Goal: Task Accomplishment & Management: Use online tool/utility

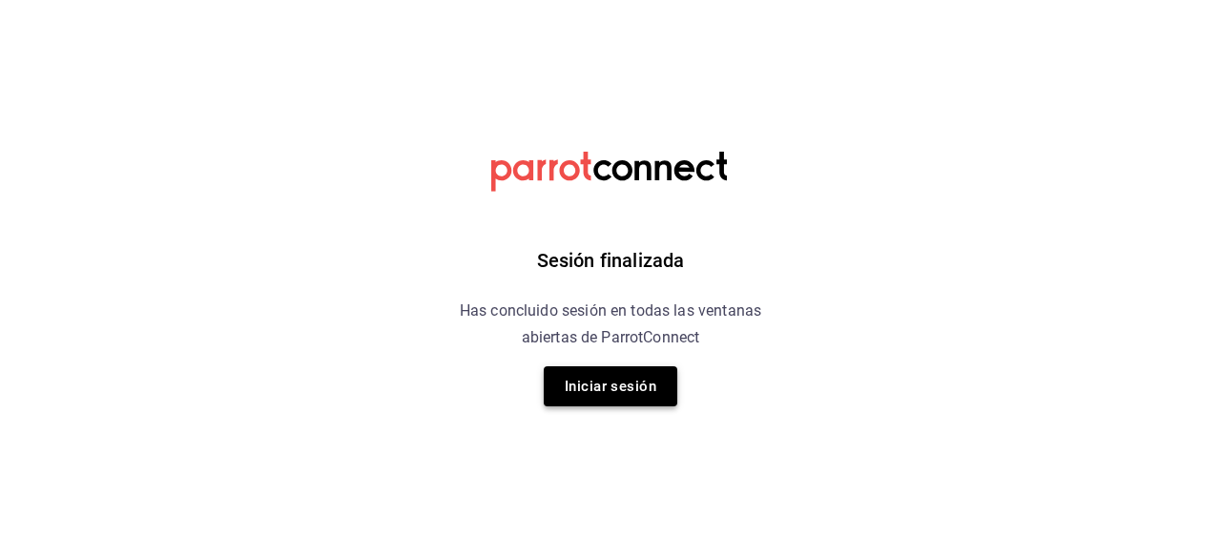
click at [635, 387] on button "Iniciar sesión" at bounding box center [611, 386] width 134 height 40
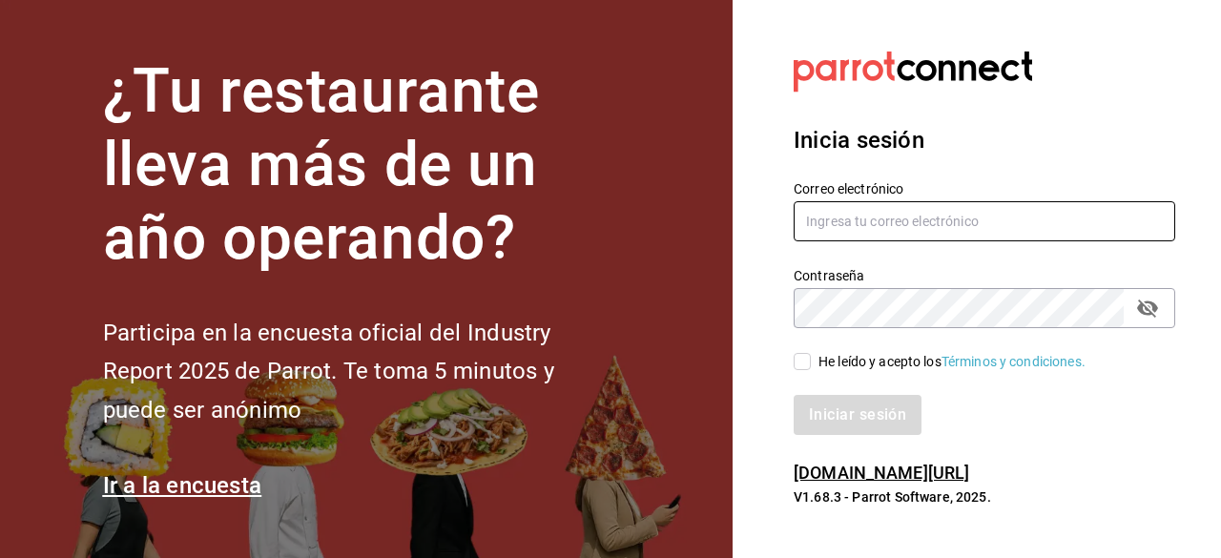
type input "jamez1292@gmail.com"
click at [801, 365] on input "He leído y acepto los Términos y condiciones." at bounding box center [802, 361] width 17 height 17
checkbox input "true"
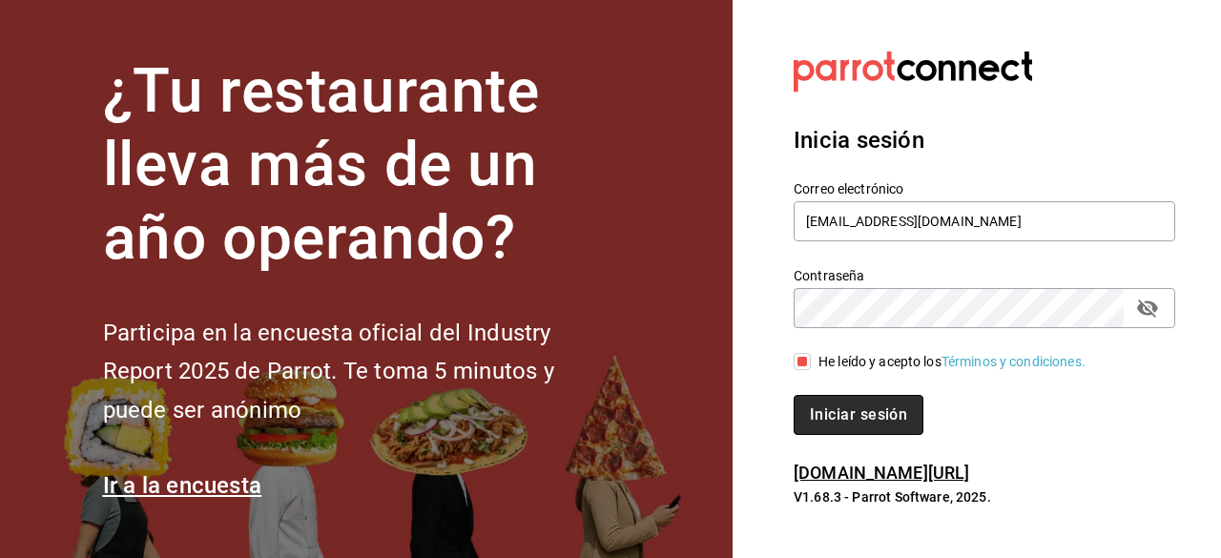
click at [857, 413] on button "Iniciar sesión" at bounding box center [859, 415] width 130 height 40
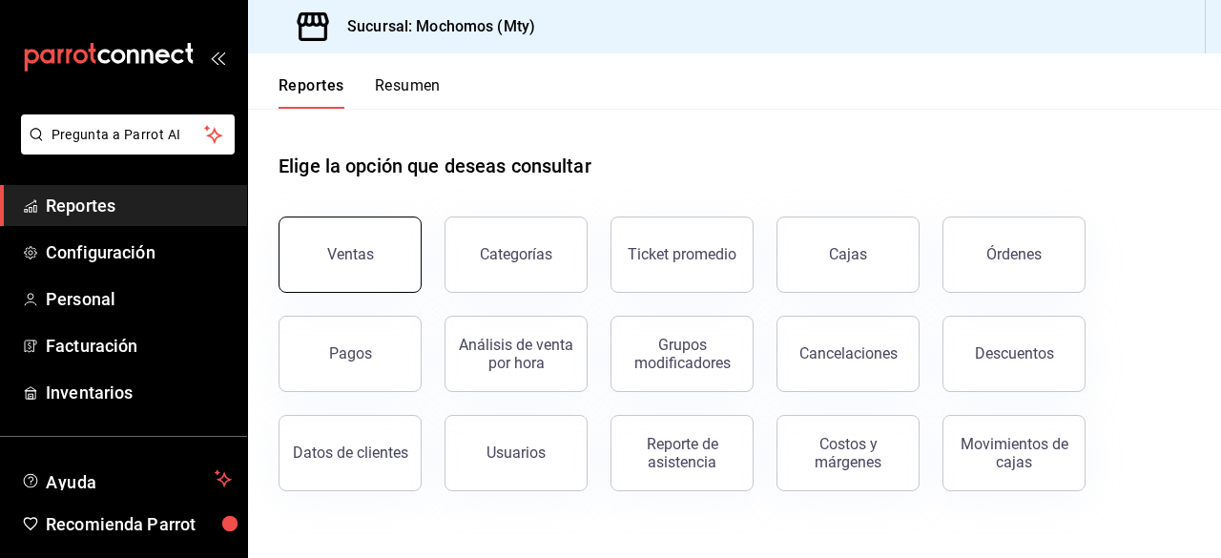
click at [372, 286] on button "Ventas" at bounding box center [350, 255] width 143 height 76
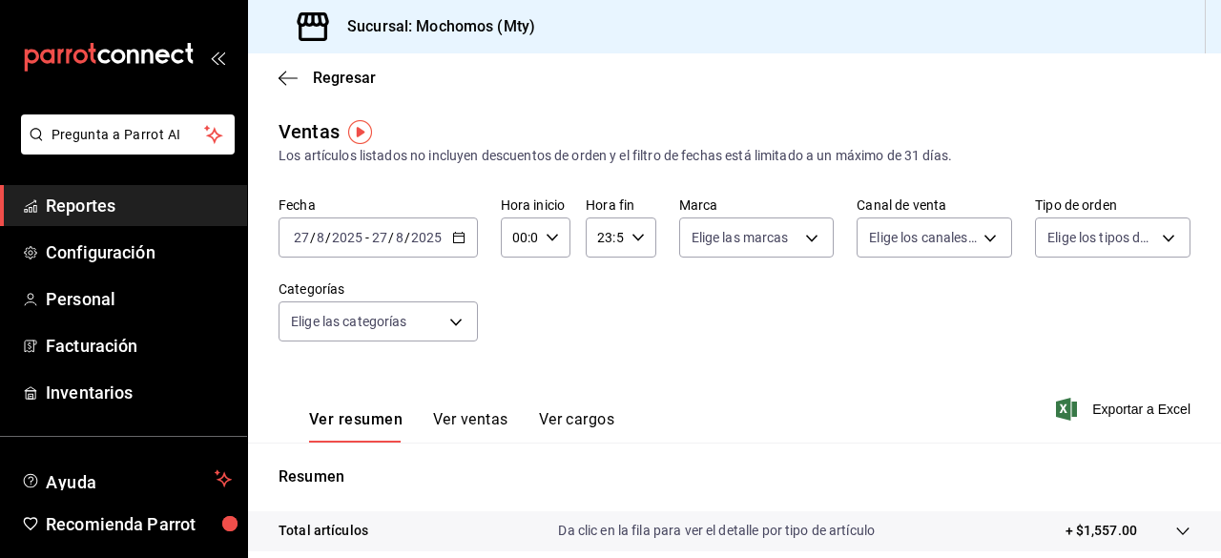
click at [459, 241] on icon "button" at bounding box center [458, 237] width 13 height 13
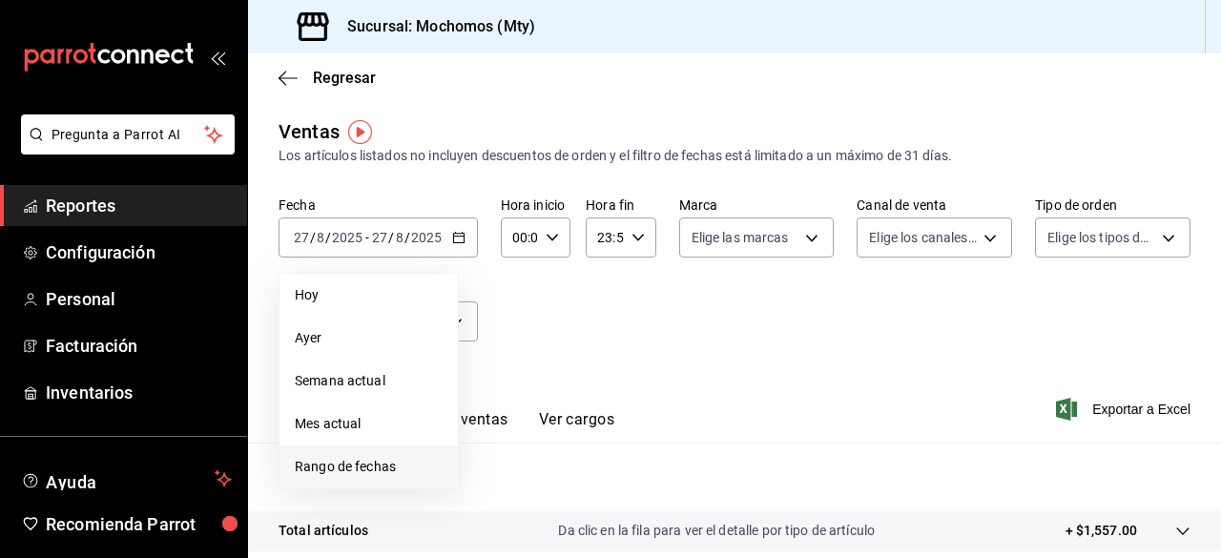
click at [347, 467] on span "Rango de fechas" at bounding box center [369, 467] width 148 height 20
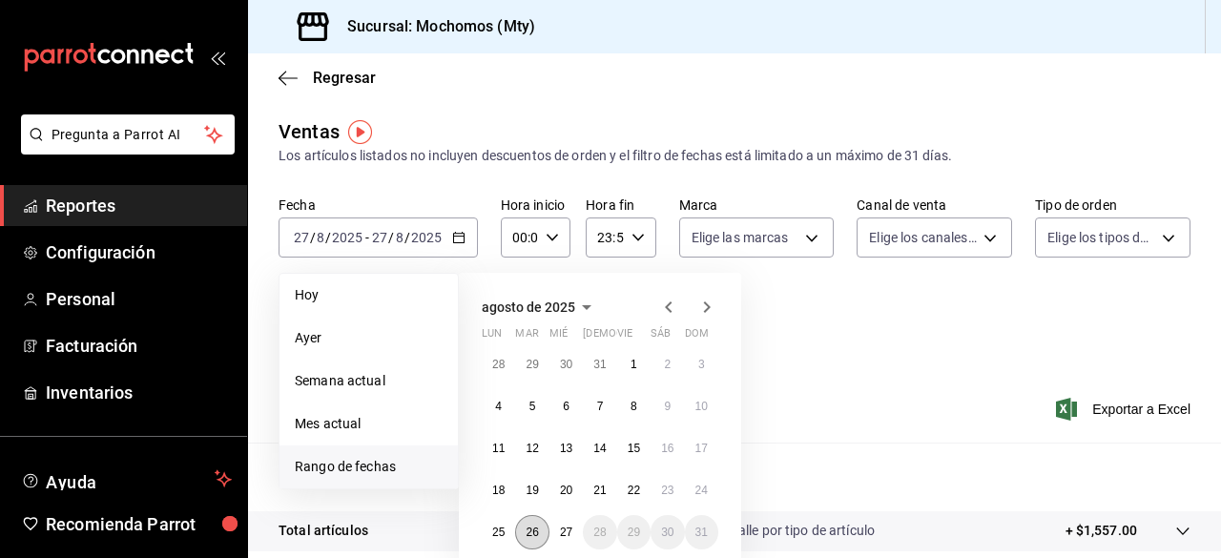
click at [538, 532] on abbr "26" at bounding box center [532, 532] width 12 height 13
click at [565, 531] on abbr "27" at bounding box center [566, 532] width 12 height 13
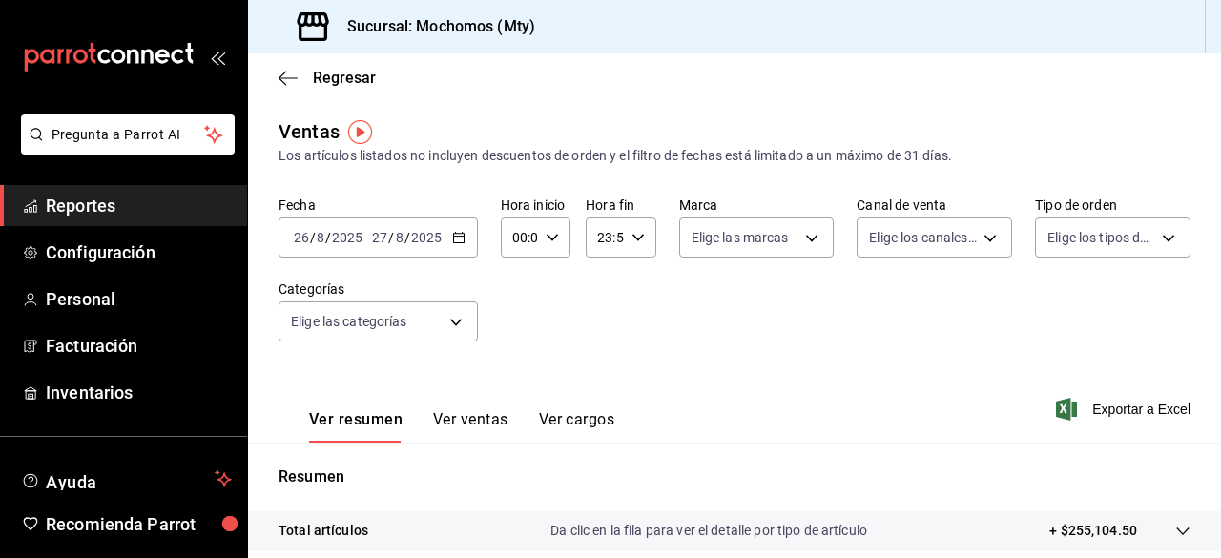
click at [550, 238] on \(Stroke\) "button" at bounding box center [552, 237] width 11 height 7
click at [517, 276] on span "05" at bounding box center [516, 268] width 4 height 15
type input "05:00"
click at [632, 234] on div at bounding box center [610, 279] width 1221 height 558
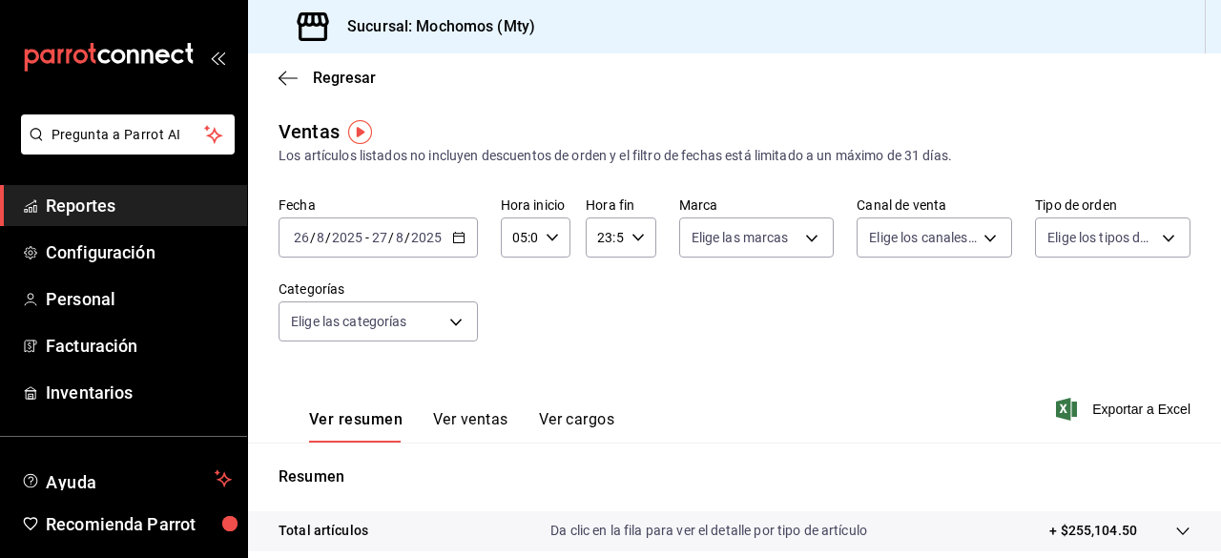
click at [636, 238] on icon "button" at bounding box center [637, 237] width 13 height 13
click at [608, 290] on button "05" at bounding box center [600, 284] width 27 height 38
click at [633, 285] on span "00" at bounding box center [634, 286] width 4 height 15
type input "05:00"
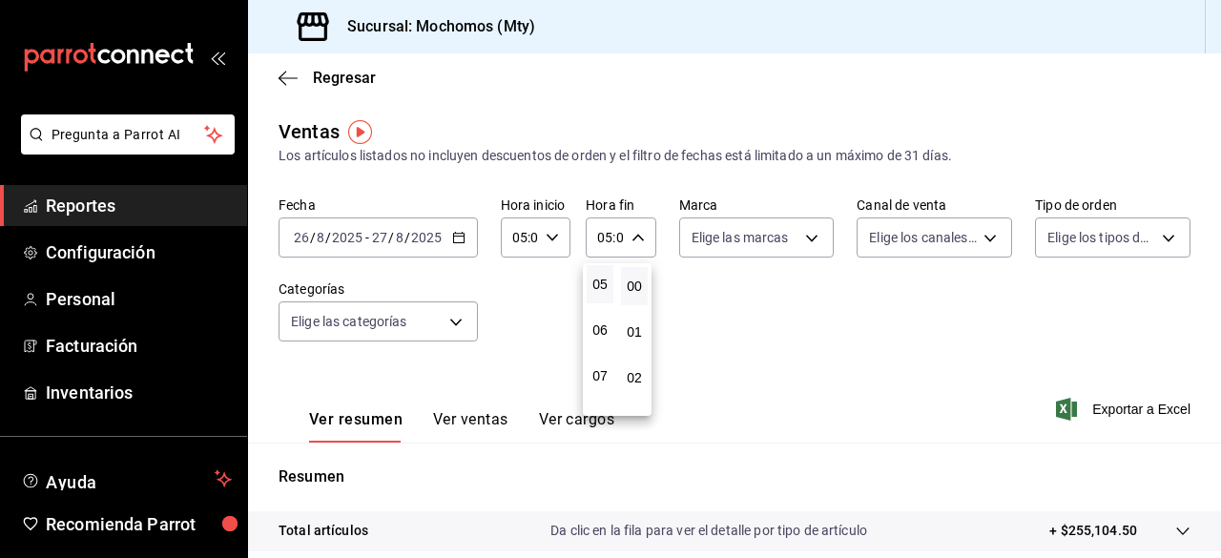
click at [805, 238] on div at bounding box center [610, 279] width 1221 height 558
click at [805, 238] on body "Pregunta a Parrot AI Reportes Configuración Personal Facturación Inventarios Ay…" at bounding box center [610, 279] width 1221 height 558
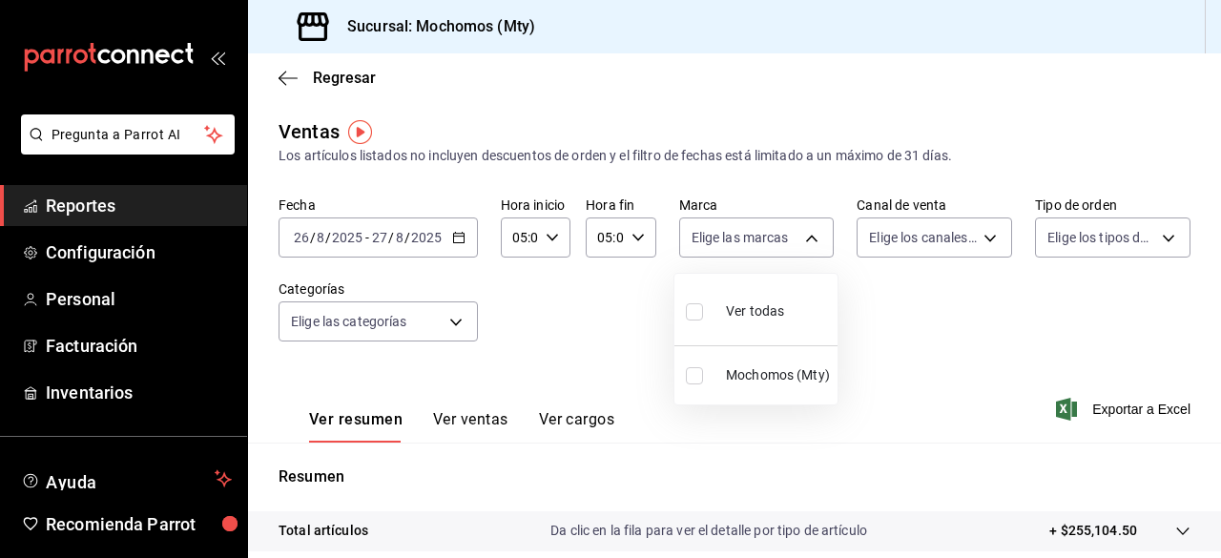
click at [695, 304] on input "checkbox" at bounding box center [694, 311] width 17 height 17
checkbox input "true"
type input "b352ad34-a903-4246-b8b1-197398375429"
checkbox input "true"
click at [977, 238] on div at bounding box center [610, 279] width 1221 height 558
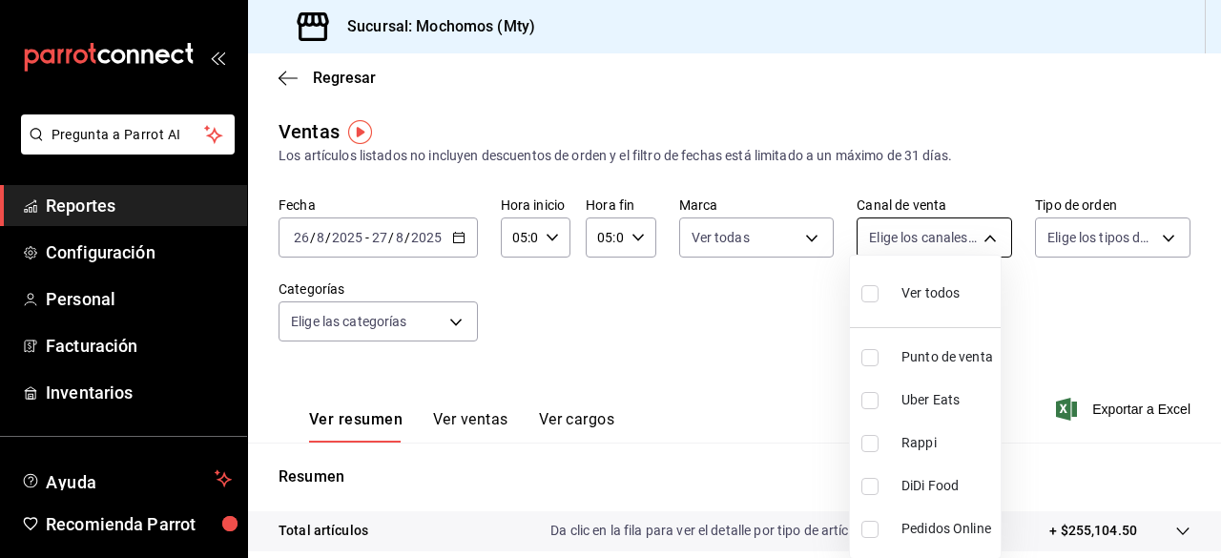
click at [984, 238] on body "Pregunta a Parrot AI Reportes Configuración Personal Facturación Inventarios Ay…" at bounding box center [610, 279] width 1221 height 558
click at [867, 294] on input "checkbox" at bounding box center [869, 293] width 17 height 17
checkbox input "true"
type input "PARROT,UBER_EATS,RAPPI,DIDI_FOOD,ONLINE"
checkbox input "true"
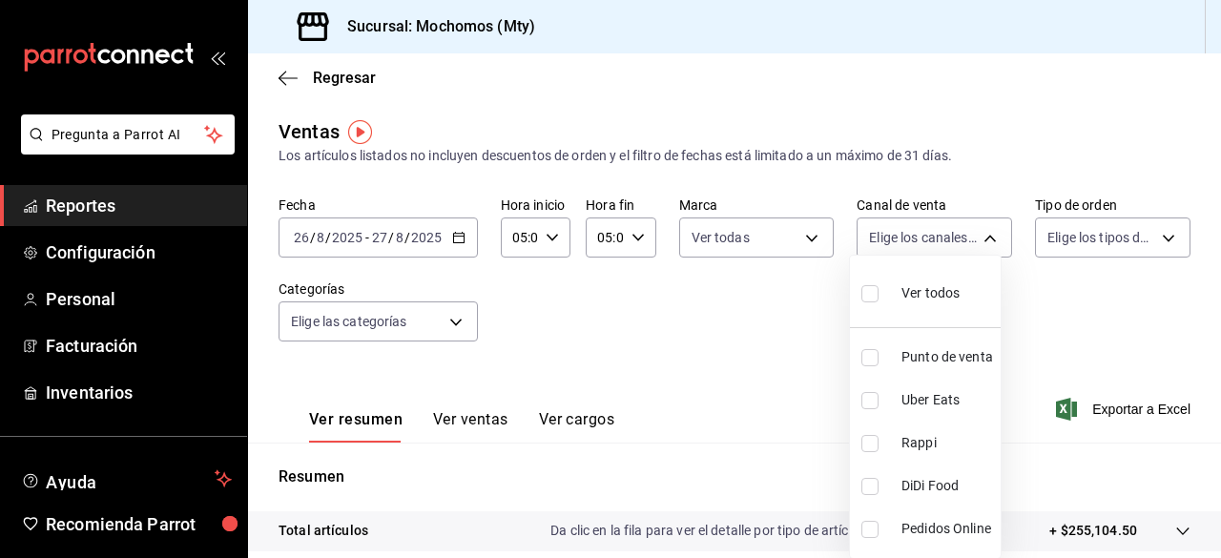
checkbox input "true"
click at [1157, 241] on div at bounding box center [610, 279] width 1221 height 558
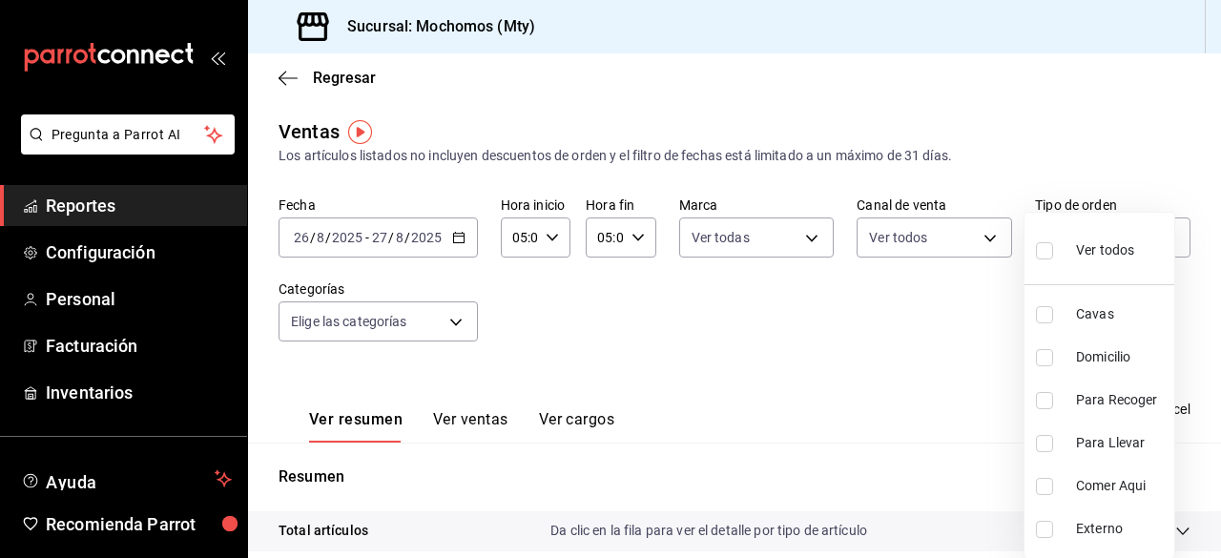
click at [1157, 241] on body "Pregunta a Parrot AI Reportes Configuración Personal Facturación Inventarios Ay…" at bounding box center [610, 279] width 1221 height 558
click at [1043, 256] on input "checkbox" at bounding box center [1044, 250] width 17 height 17
checkbox input "true"
type input "7f152bcd-c808-43b1-8377-7ee3764f5c48,abc1671a-a22f-403c-8860-9d090036c428,f5090…"
checkbox input "true"
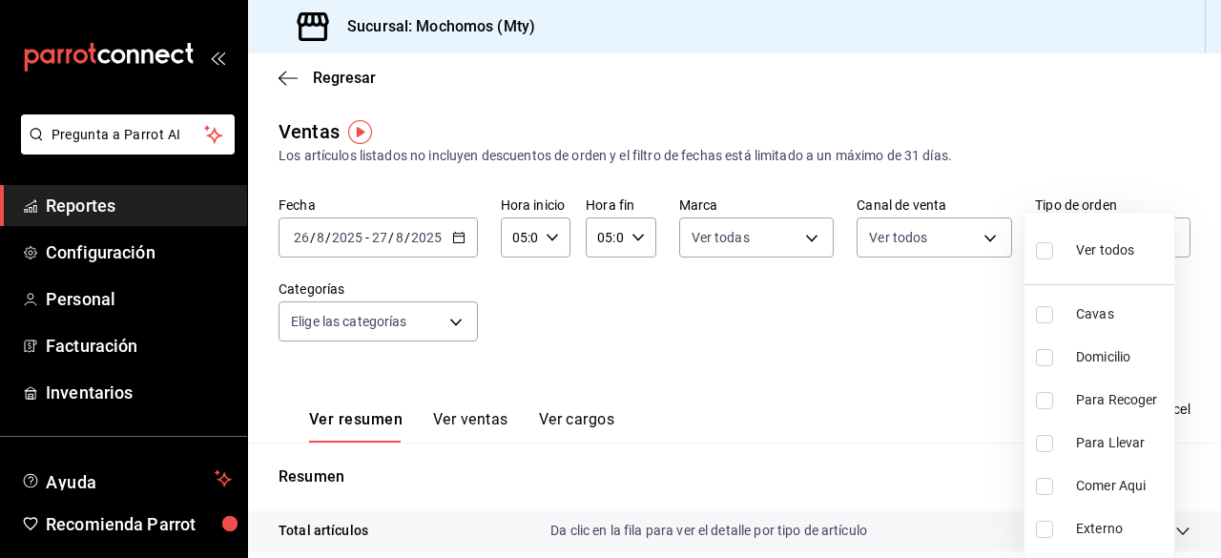
checkbox input "true"
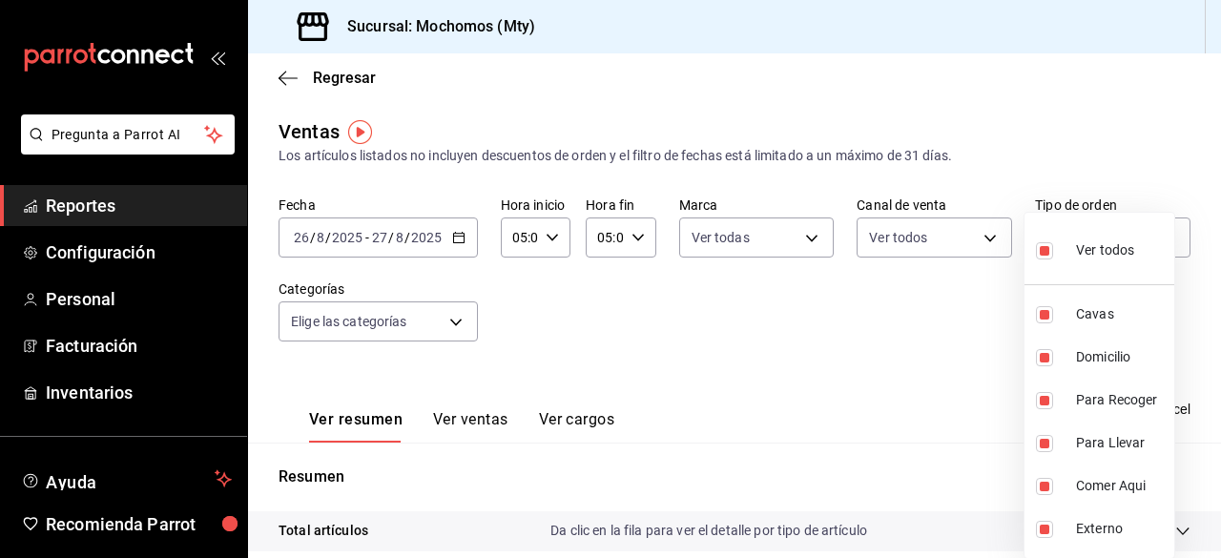
click at [452, 326] on div at bounding box center [610, 279] width 1221 height 558
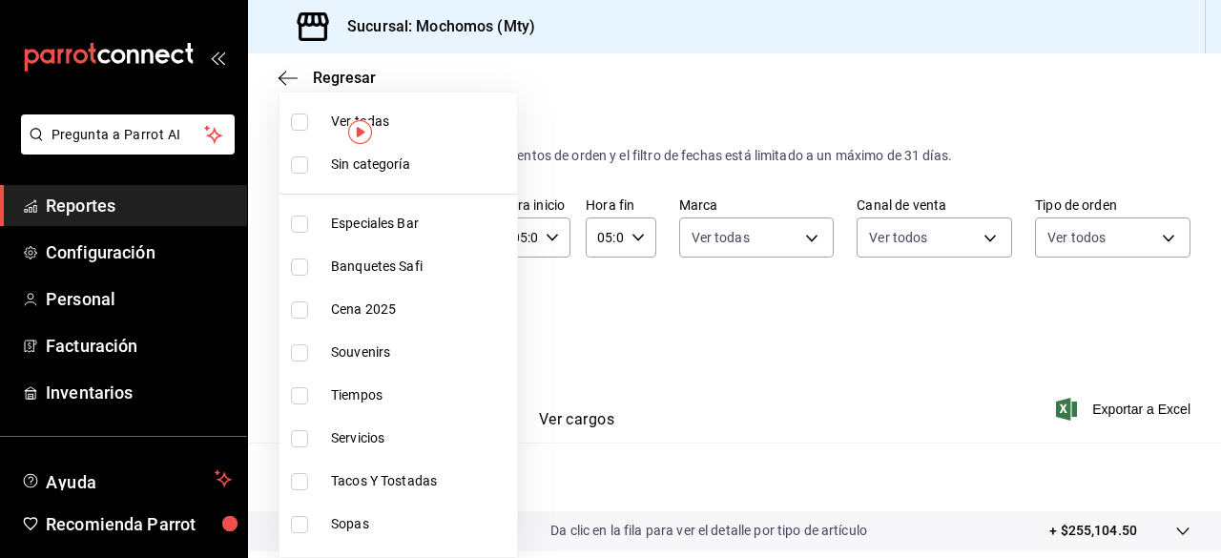
click at [462, 317] on body "Pregunta a Parrot AI Reportes Configuración Personal Facturación Inventarios Ay…" at bounding box center [610, 279] width 1221 height 558
click at [302, 114] on input "checkbox" at bounding box center [299, 122] width 17 height 17
checkbox input "true"
type input "ca062f0f-28a6-4a2e-835a-bf626b46f614,ff02f0f8-cf27-4ea8-b513-1d5c0356e4fc,aaf97…"
checkbox input "true"
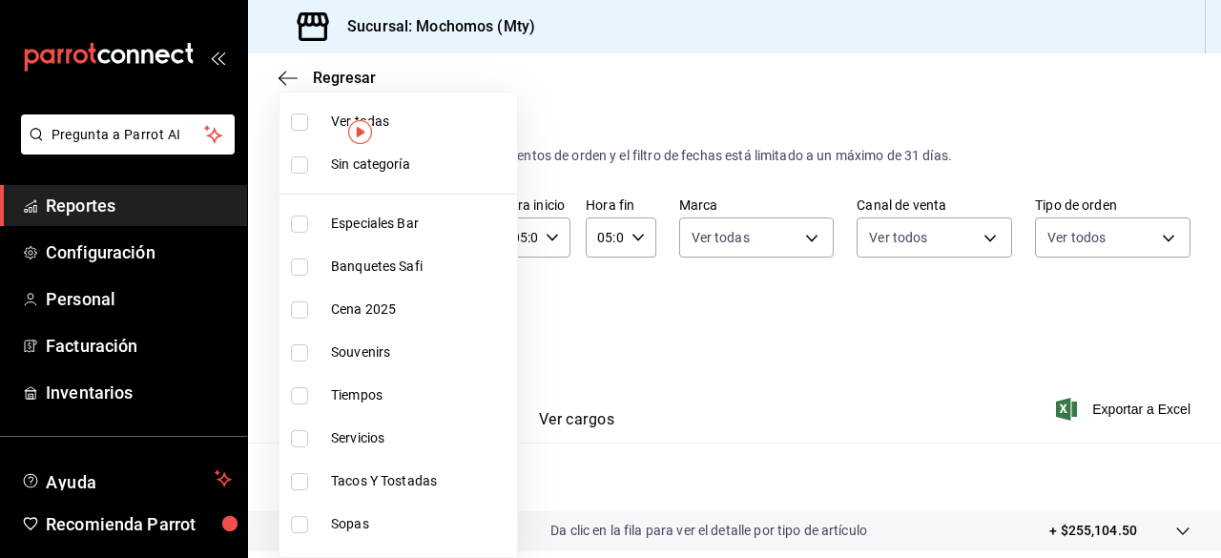
checkbox input "true"
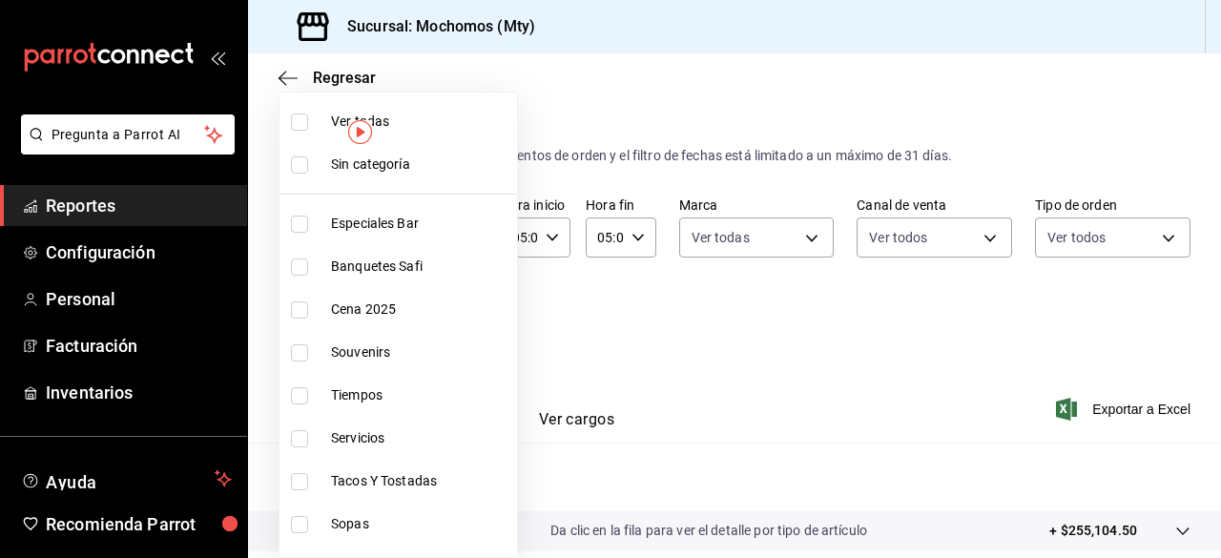
checkbox input "true"
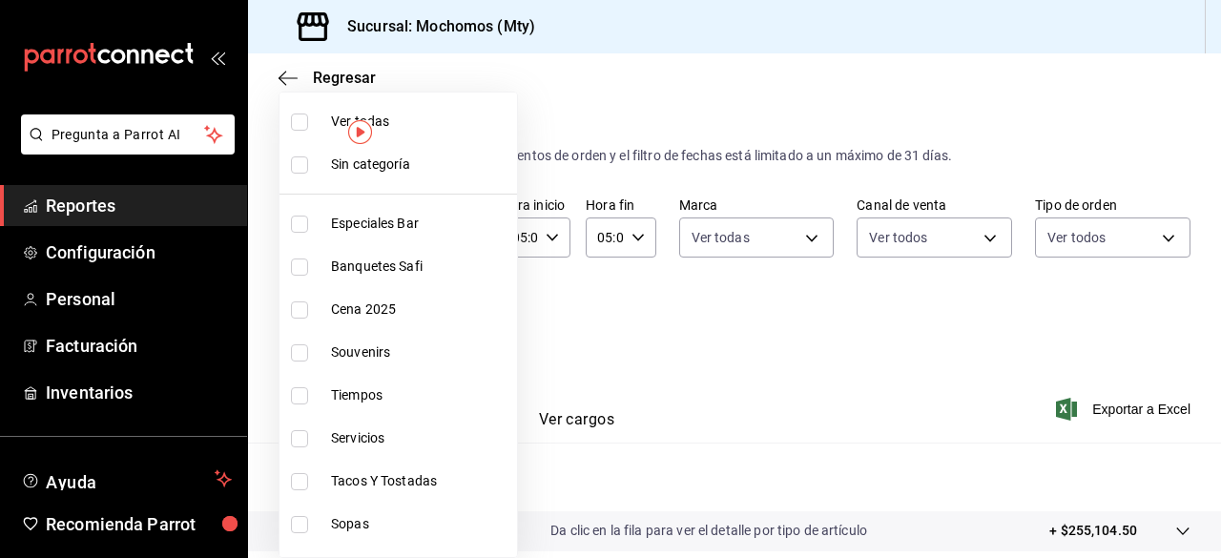
checkbox input "true"
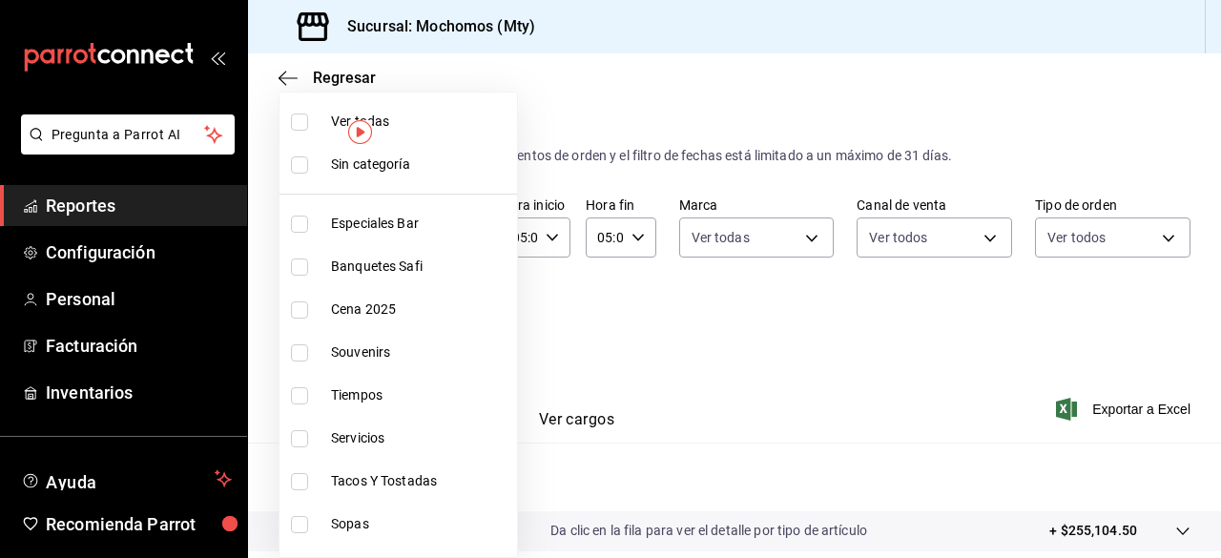
checkbox input "true"
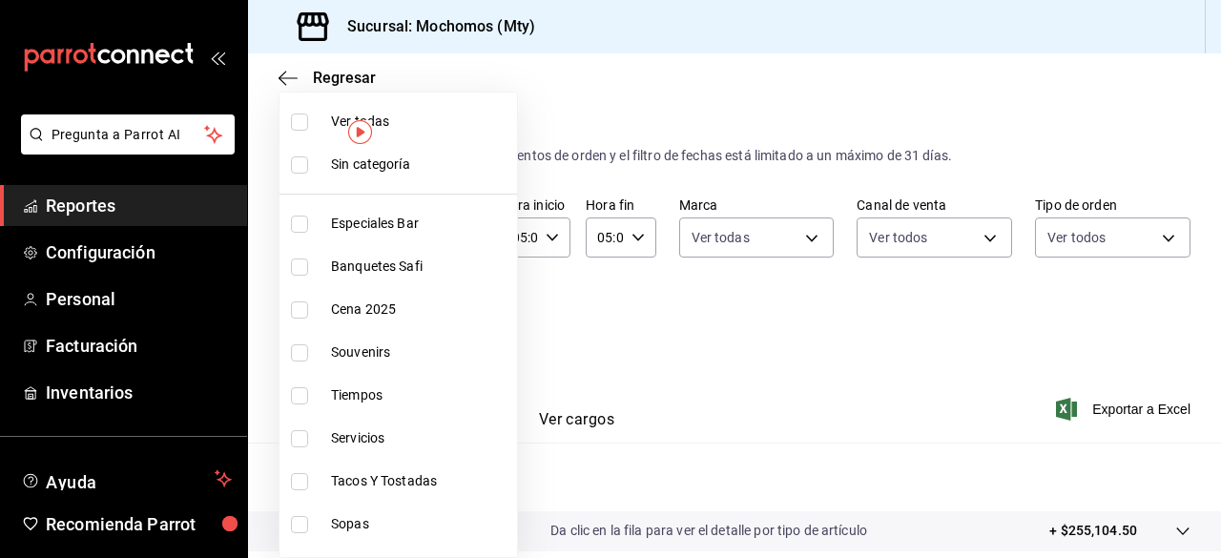
checkbox input "true"
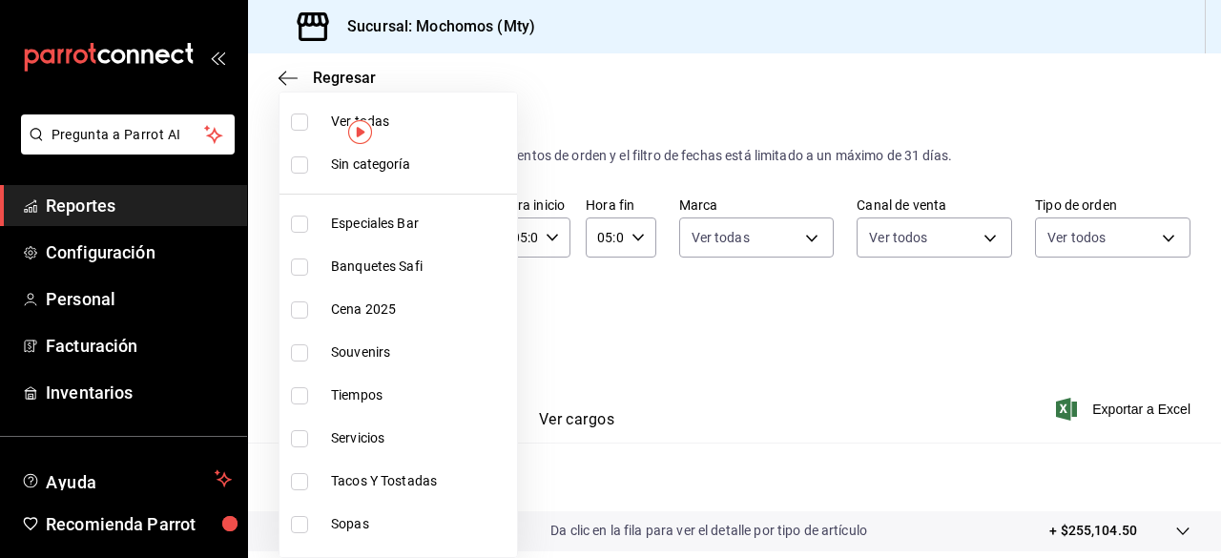
checkbox input "true"
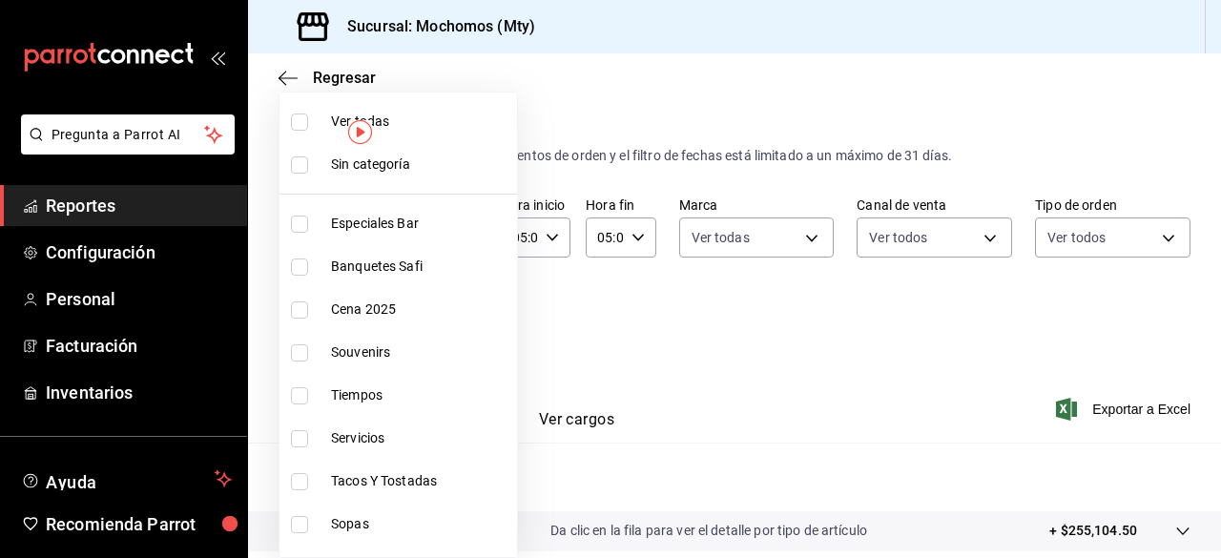
checkbox input "true"
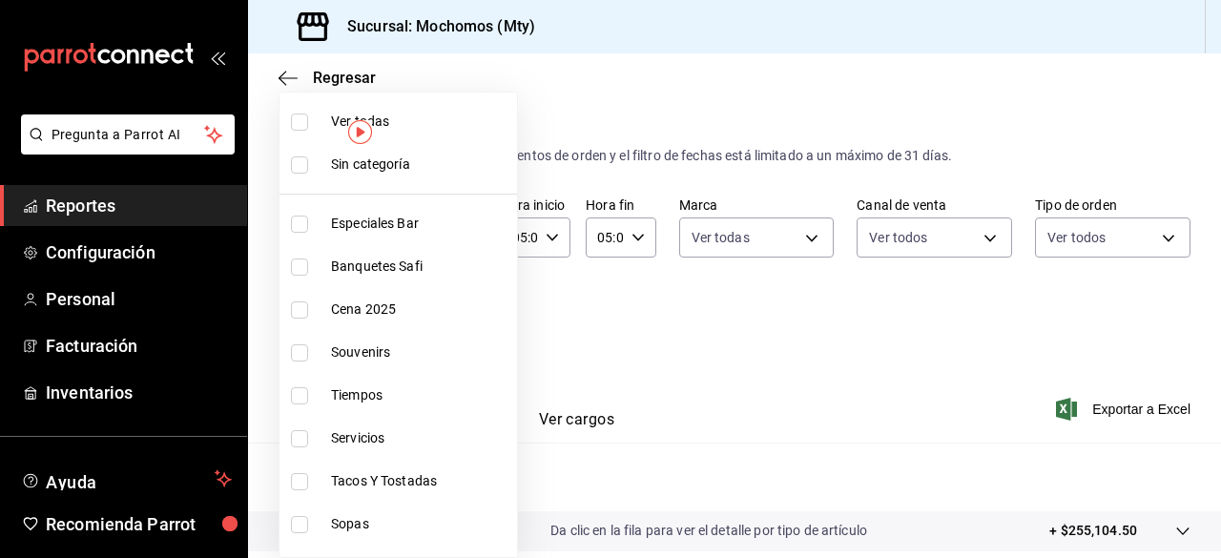
checkbox input "true"
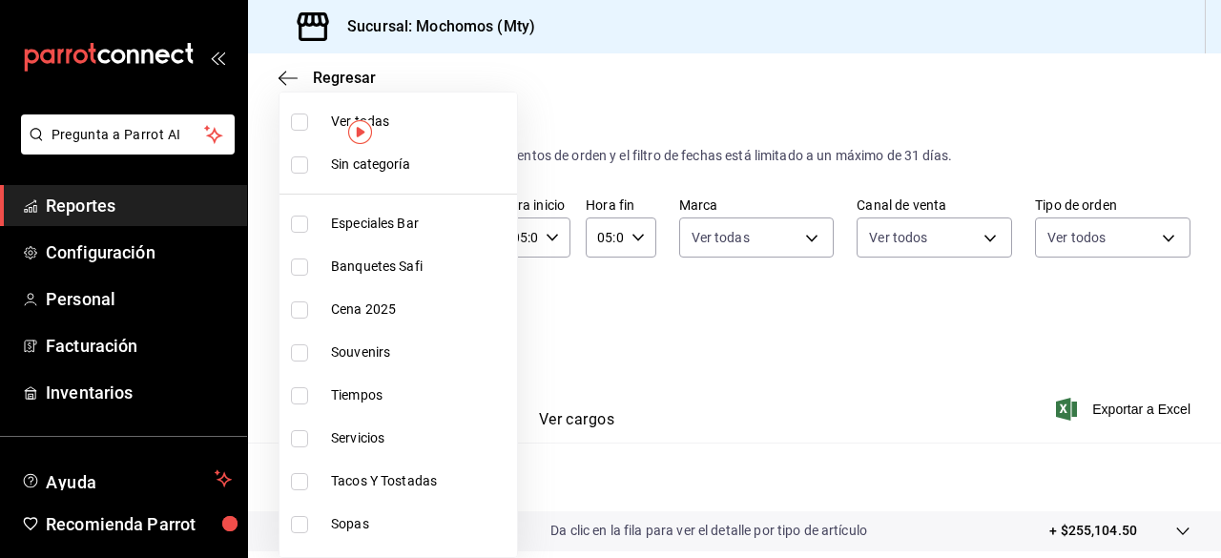
checkbox input "true"
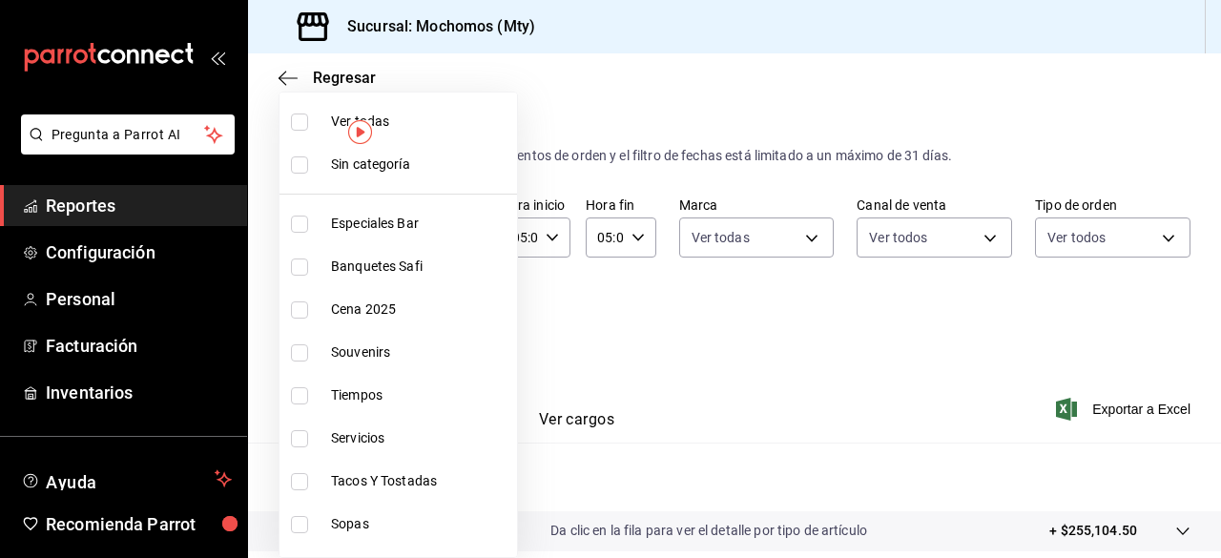
checkbox input "true"
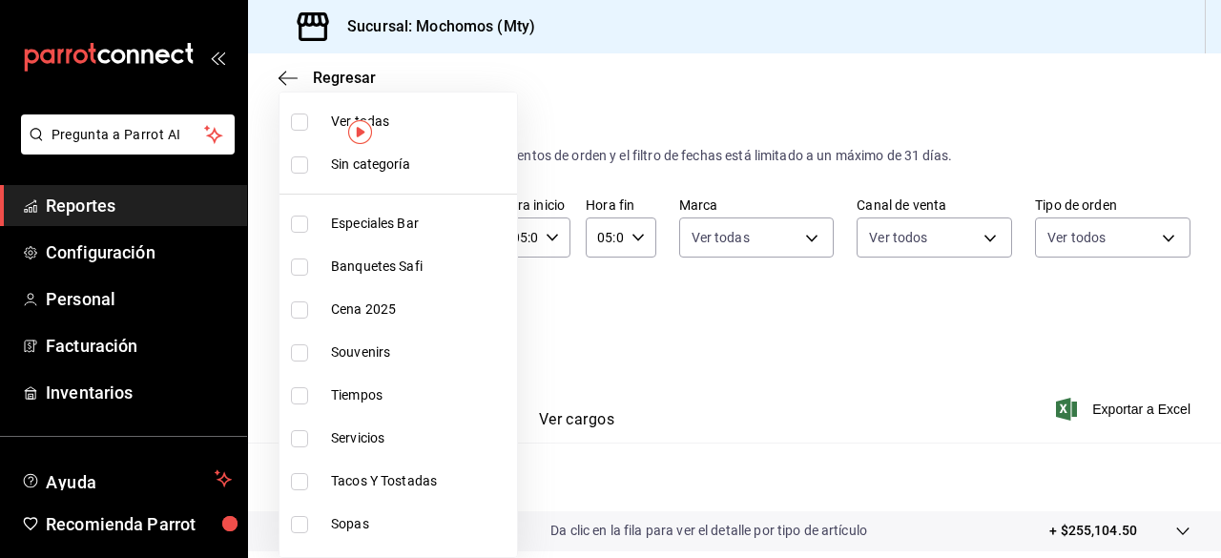
checkbox input "true"
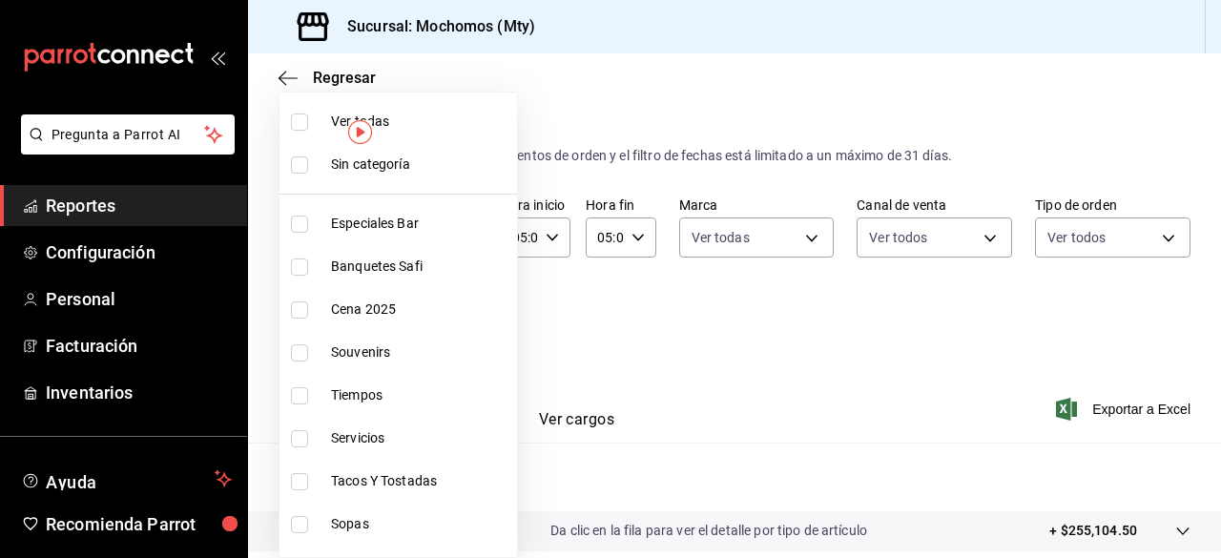
checkbox input "true"
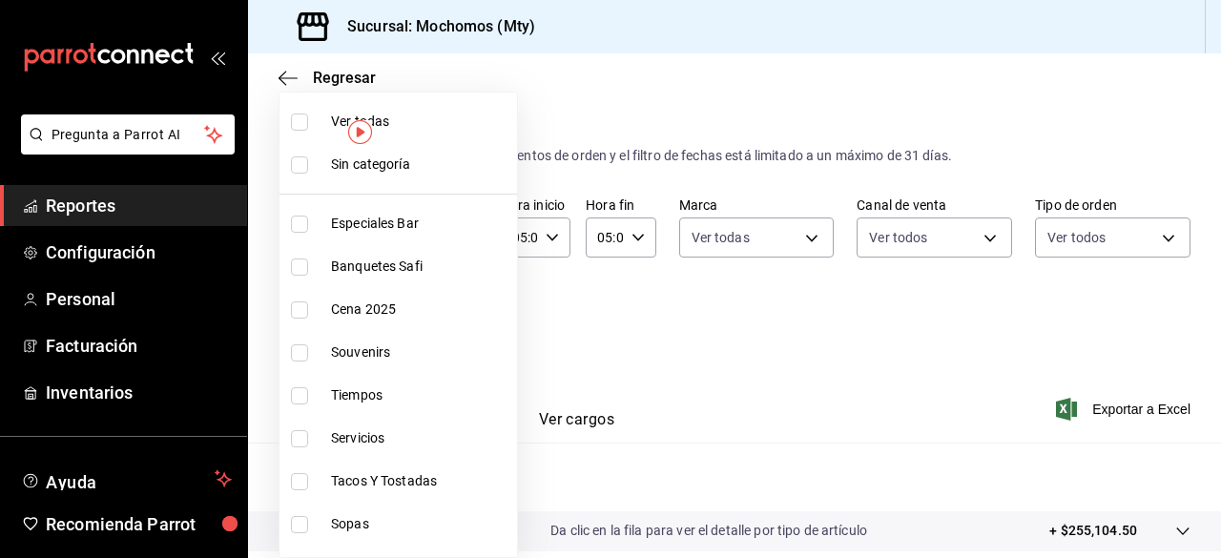
checkbox input "true"
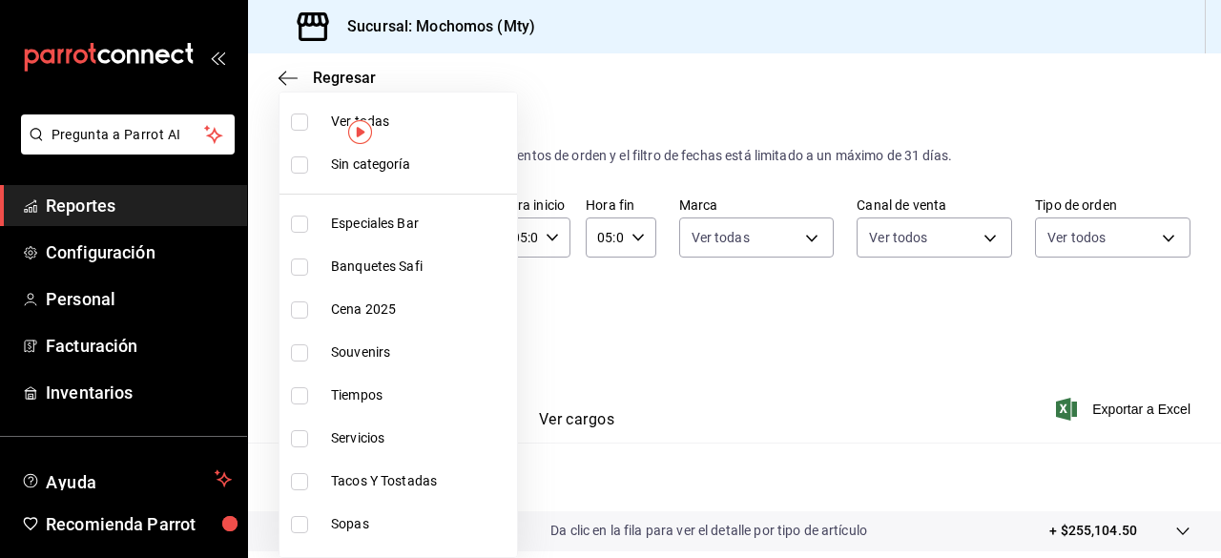
checkbox input "true"
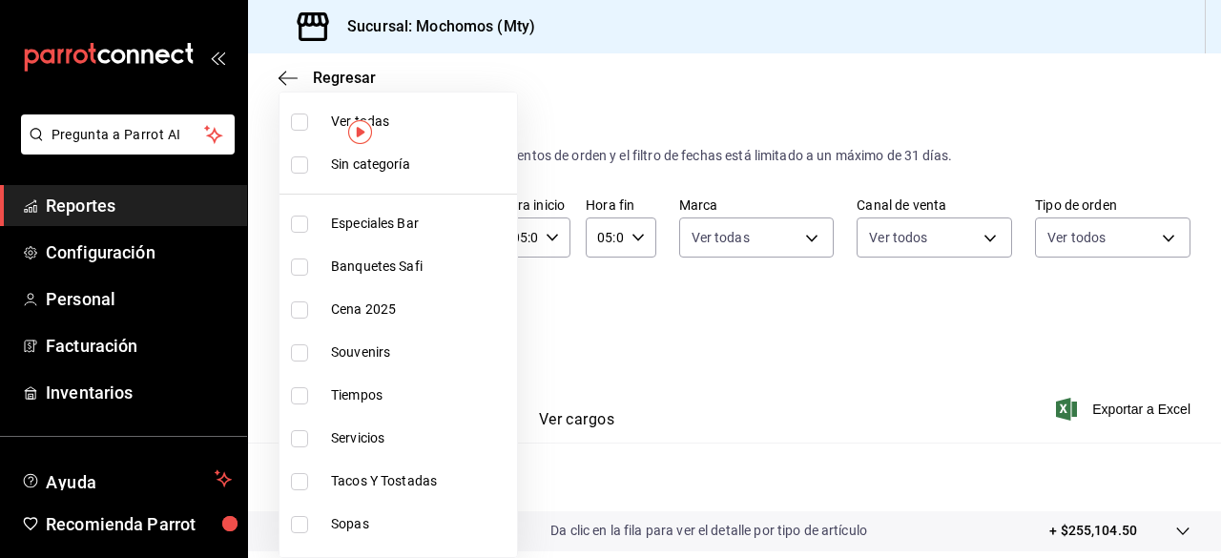
checkbox input "true"
click at [807, 367] on div at bounding box center [610, 279] width 1221 height 558
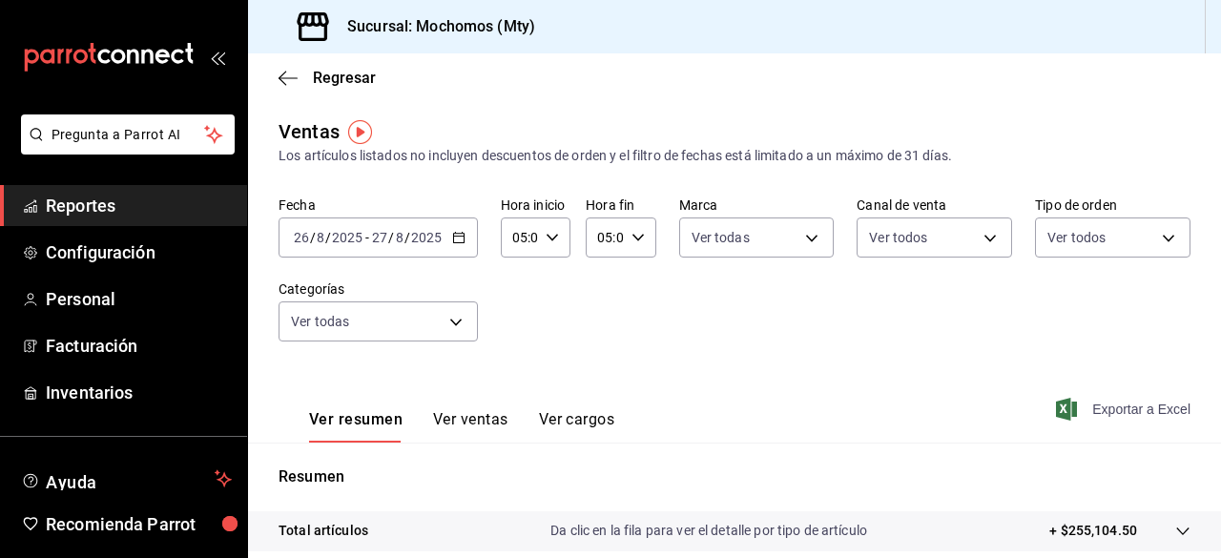
click at [1070, 416] on span "Exportar a Excel" at bounding box center [1125, 409] width 131 height 23
click at [92, 204] on span "Reportes" at bounding box center [139, 206] width 186 height 26
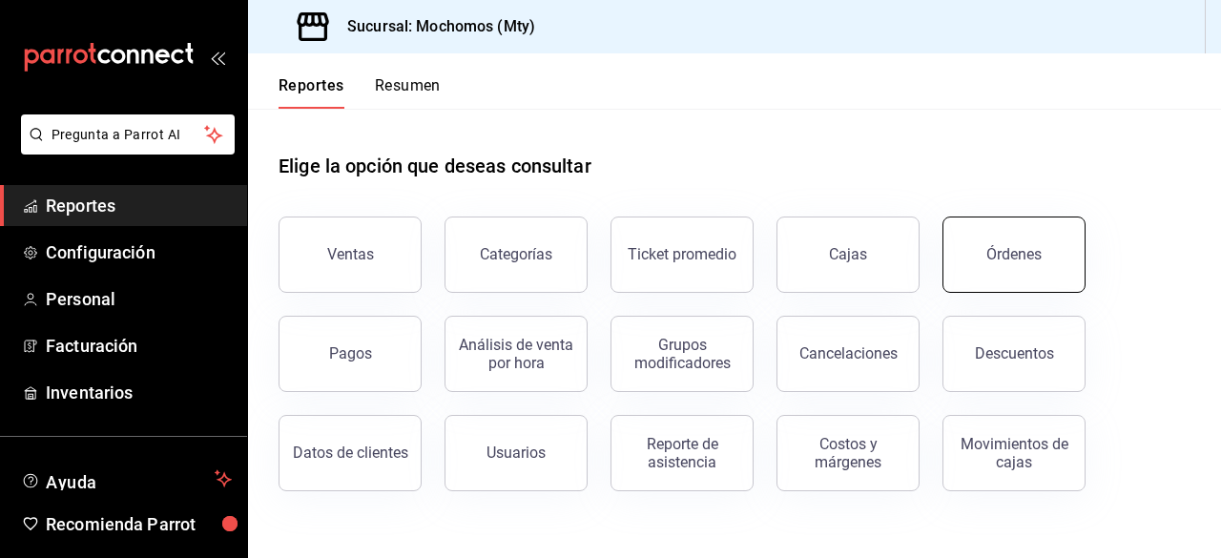
click at [1025, 284] on button "Órdenes" at bounding box center [1013, 255] width 143 height 76
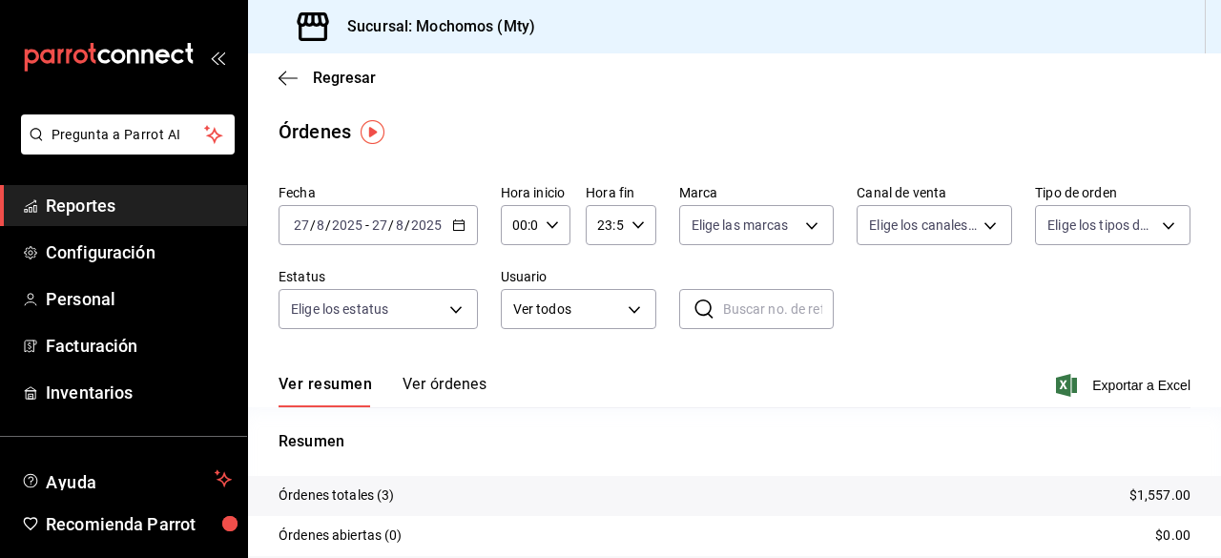
click at [458, 234] on div "[DATE] [DATE] - [DATE] [DATE]" at bounding box center [378, 225] width 199 height 40
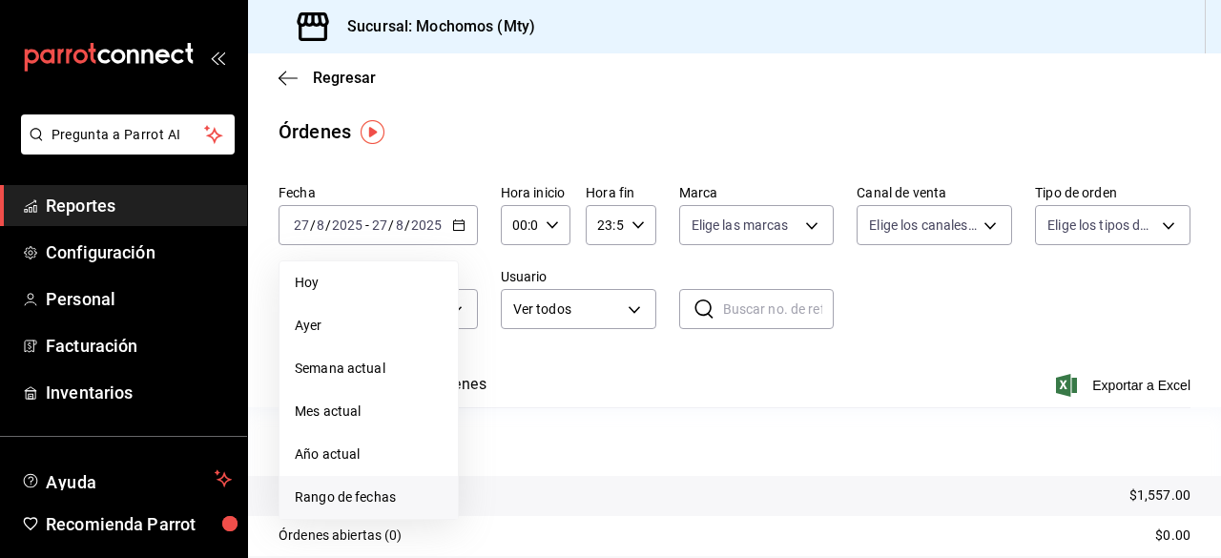
click at [347, 493] on span "Rango de fechas" at bounding box center [369, 497] width 148 height 20
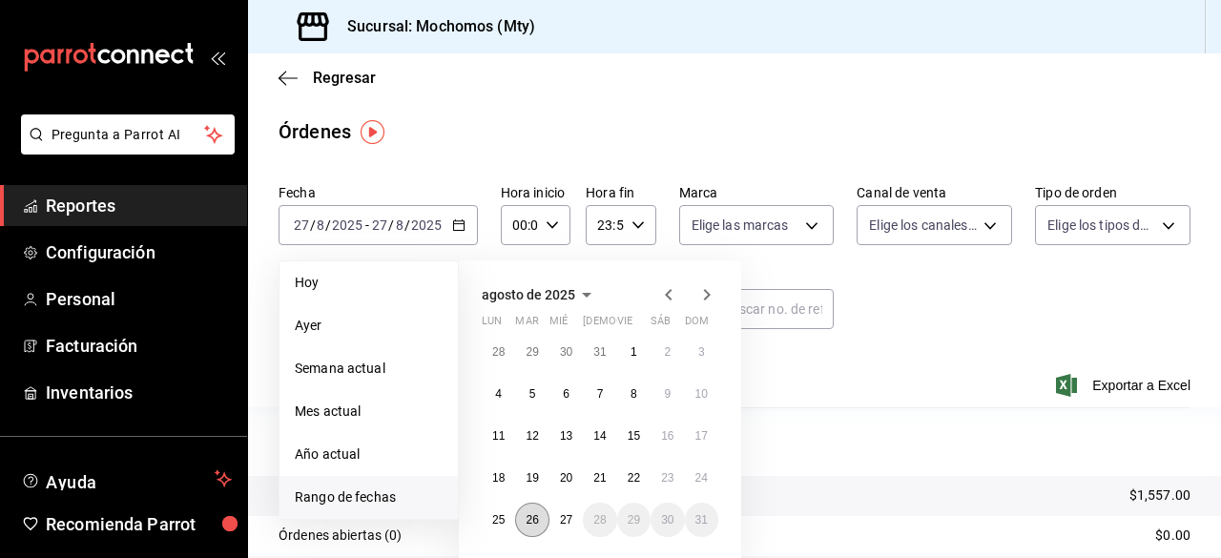
click at [532, 514] on abbr "26" at bounding box center [532, 519] width 12 height 13
click at [566, 516] on abbr "27" at bounding box center [566, 519] width 12 height 13
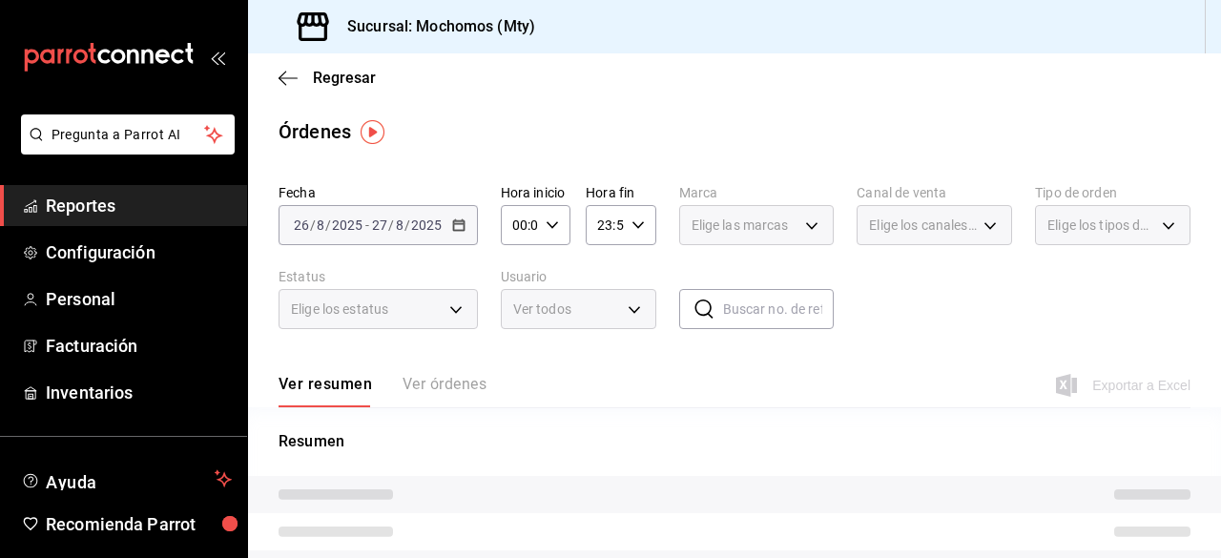
click at [556, 241] on div "00:00 Hora inicio" at bounding box center [536, 225] width 70 height 40
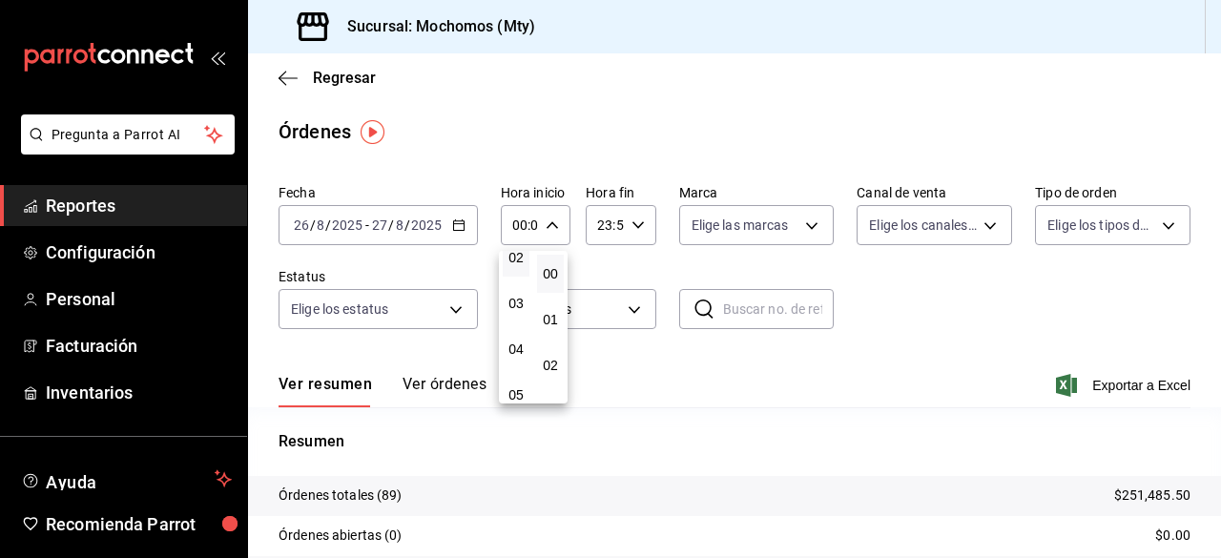
scroll to position [110, 0]
click at [516, 402] on button "05" at bounding box center [516, 393] width 27 height 38
type input "05:00"
click at [630, 230] on div at bounding box center [610, 279] width 1221 height 558
click at [631, 230] on icon "button" at bounding box center [637, 224] width 13 height 13
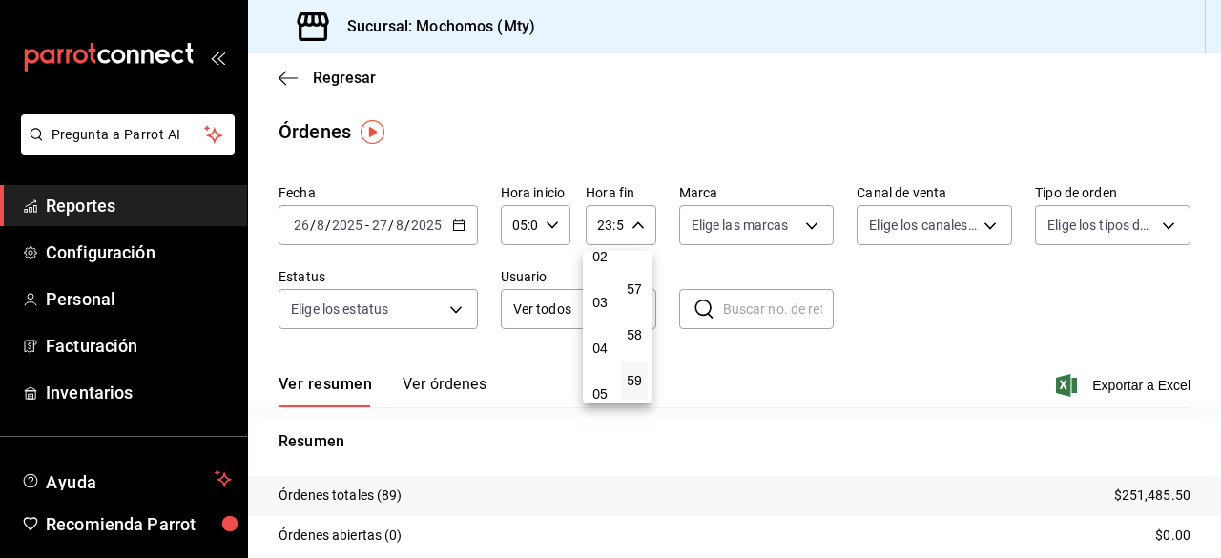
scroll to position [117, 0]
click at [598, 388] on span "05" at bounding box center [600, 385] width 4 height 15
click at [632, 279] on span "00" at bounding box center [634, 273] width 4 height 15
type input "05:00"
click at [634, 261] on button "00" at bounding box center [634, 274] width 27 height 38
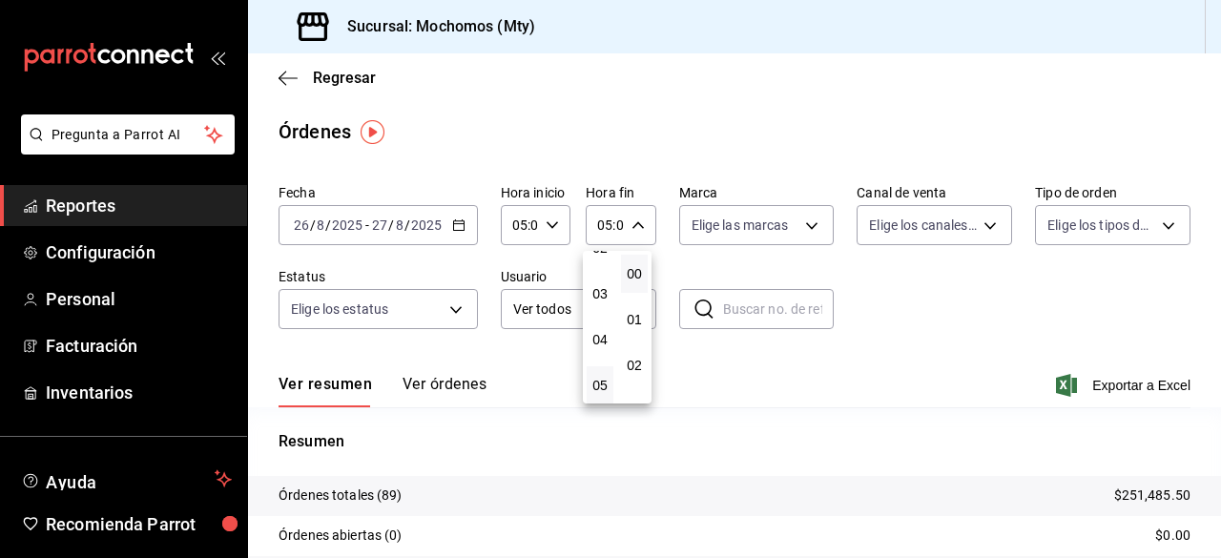
click at [803, 226] on div at bounding box center [610, 279] width 1221 height 558
click at [803, 226] on body "Pregunta a Parrot AI Reportes Configuración Personal Facturación Inventarios Ay…" at bounding box center [610, 279] width 1221 height 558
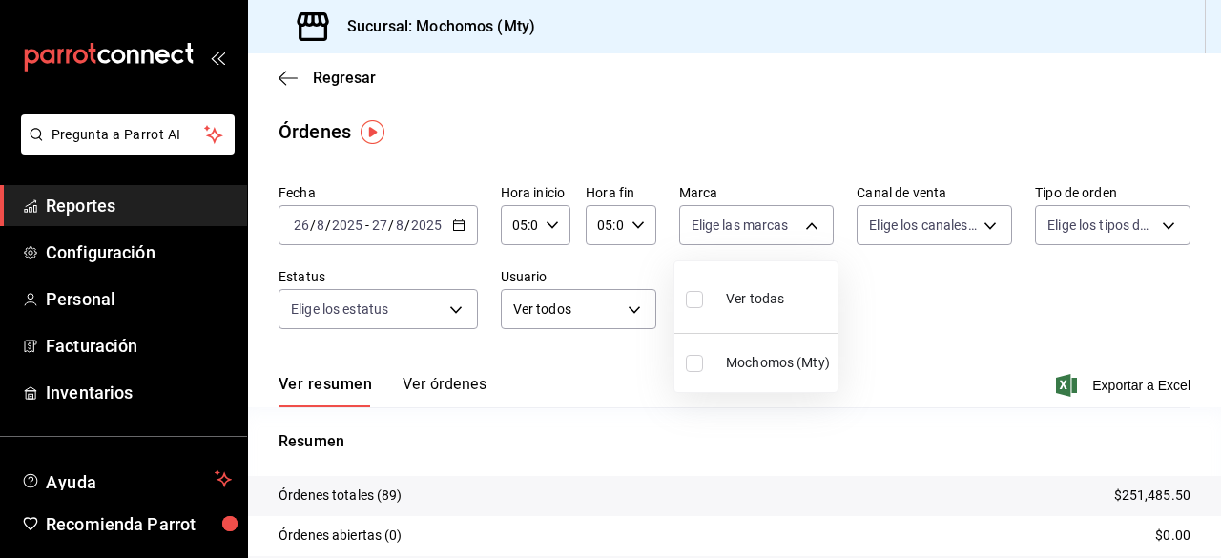
click at [699, 302] on input "checkbox" at bounding box center [694, 299] width 17 height 17
checkbox input "true"
type input "b352ad34-a903-4246-b8b1-197398375429"
checkbox input "true"
click at [982, 223] on div at bounding box center [610, 279] width 1221 height 558
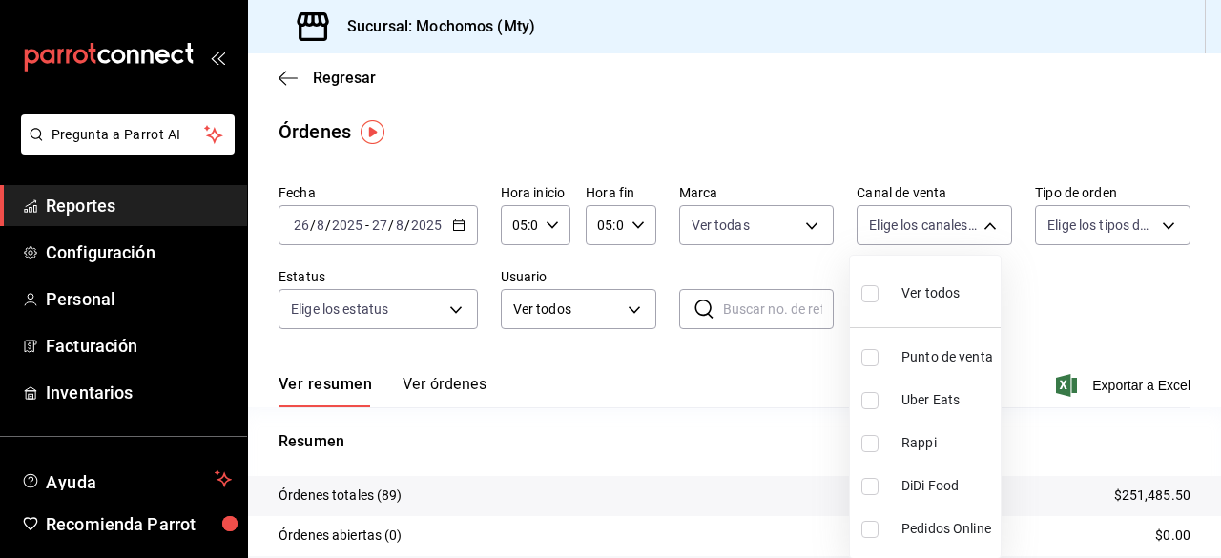
click at [982, 223] on body "Pregunta a Parrot AI Reportes Configuración Personal Facturación Inventarios Ay…" at bounding box center [610, 279] width 1221 height 558
click at [871, 295] on input "checkbox" at bounding box center [869, 293] width 17 height 17
checkbox input "true"
type input "PARROT,UBER_EATS,RAPPI,DIDI_FOOD,ONLINE"
checkbox input "true"
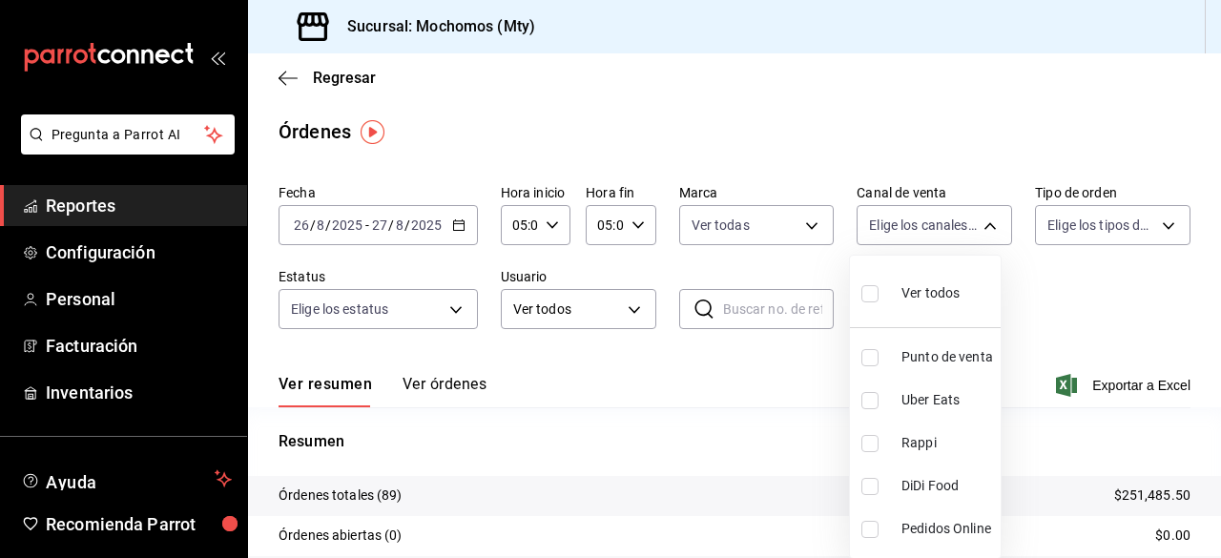
checkbox input "true"
click at [1154, 254] on div at bounding box center [610, 279] width 1221 height 558
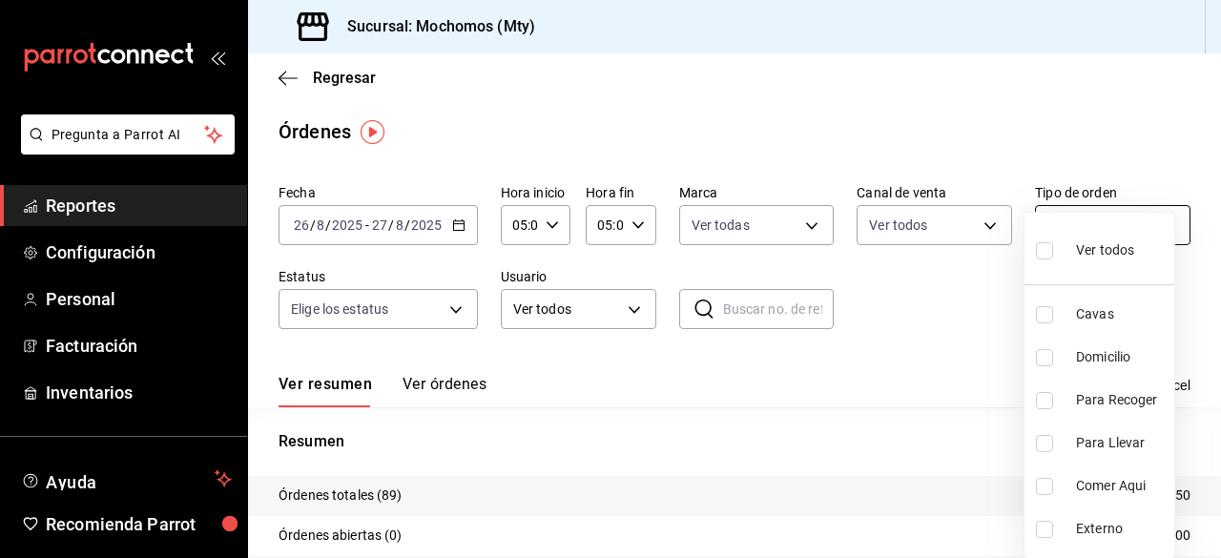
click at [1162, 222] on body "Pregunta a Parrot AI Reportes Configuración Personal Facturación Inventarios Ay…" at bounding box center [610, 279] width 1221 height 558
click at [1042, 247] on input "checkbox" at bounding box center [1044, 250] width 17 height 17
checkbox input "true"
type input "7f152bcd-c808-43b1-8377-7ee3764f5c48,abc1671a-a22f-403c-8860-9d090036c428,f5090…"
checkbox input "true"
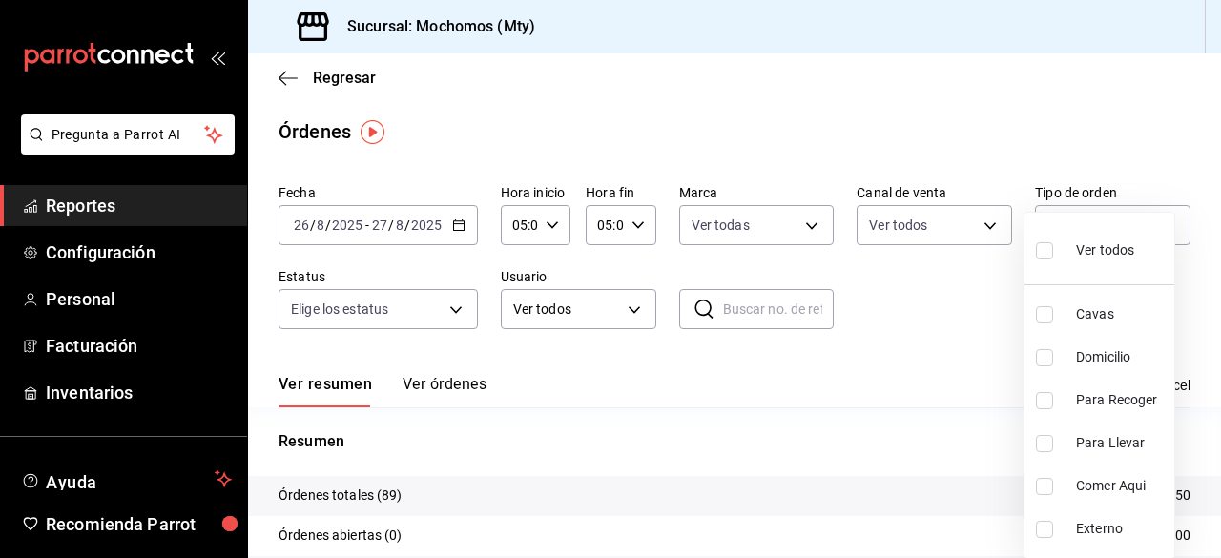
checkbox input "true"
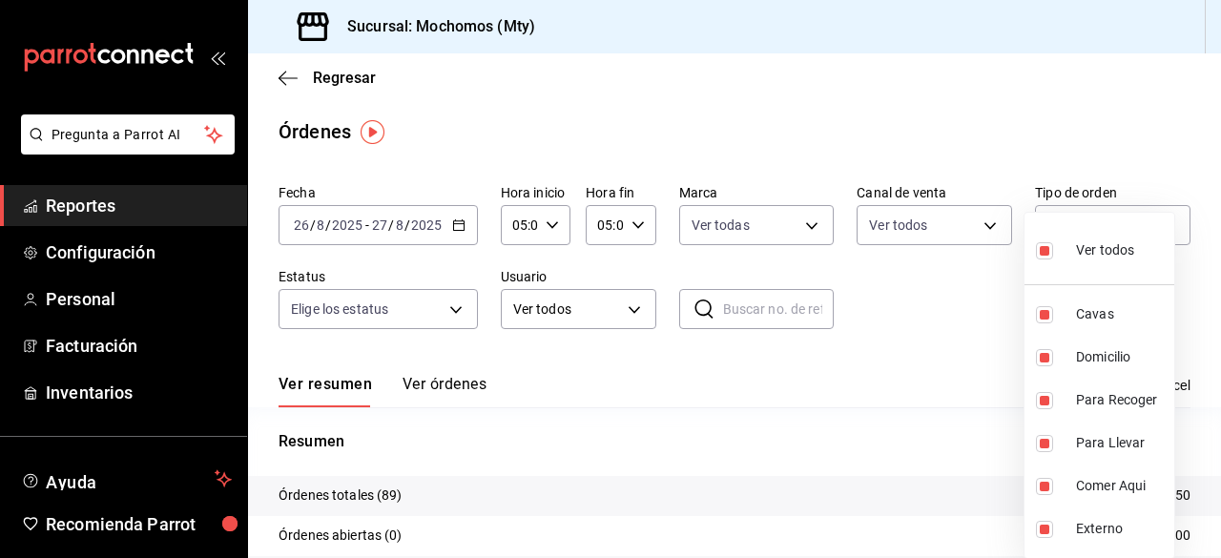
click at [454, 304] on div at bounding box center [610, 279] width 1221 height 558
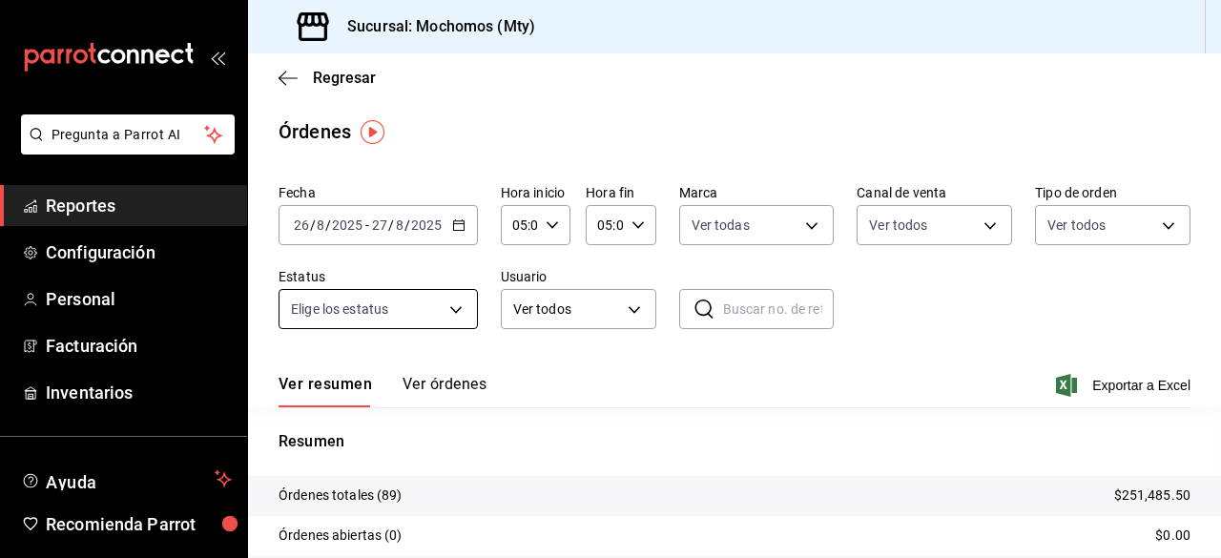
click at [454, 311] on body "Pregunta a Parrot AI Reportes Configuración Personal Facturación Inventarios Ay…" at bounding box center [610, 279] width 1221 height 558
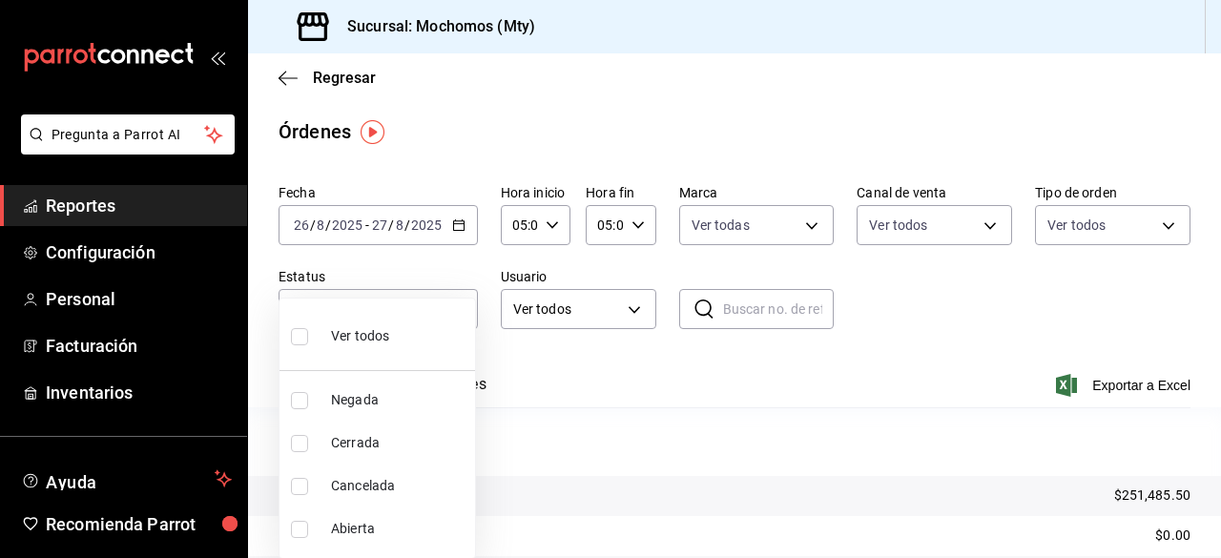
click at [301, 332] on input "checkbox" at bounding box center [299, 336] width 17 height 17
checkbox input "true"
type input "DENIED,FINISHED,CANCELED,OPEN"
checkbox input "true"
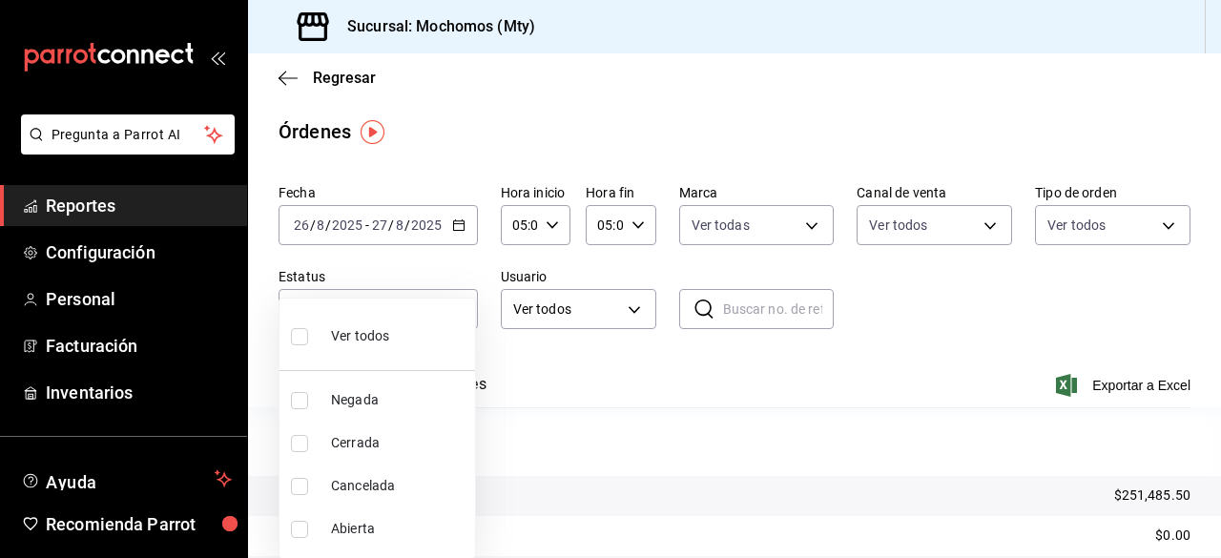
checkbox input "true"
click at [631, 308] on div at bounding box center [610, 279] width 1221 height 558
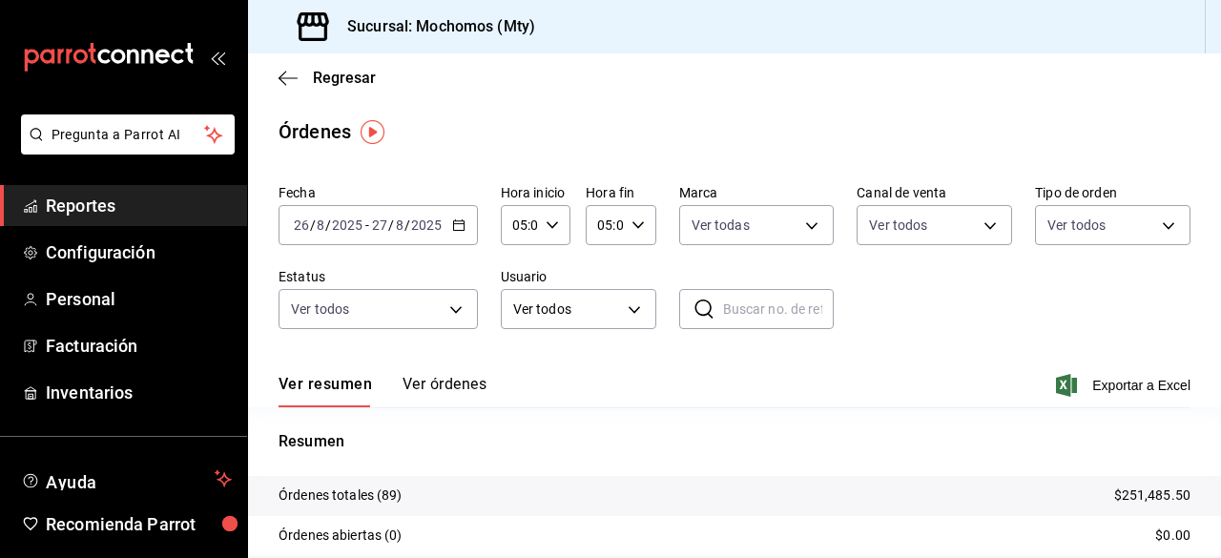
click at [631, 308] on body "Pregunta a Parrot AI Reportes Configuración Personal Facturación Inventarios Ay…" at bounding box center [610, 279] width 1221 height 558
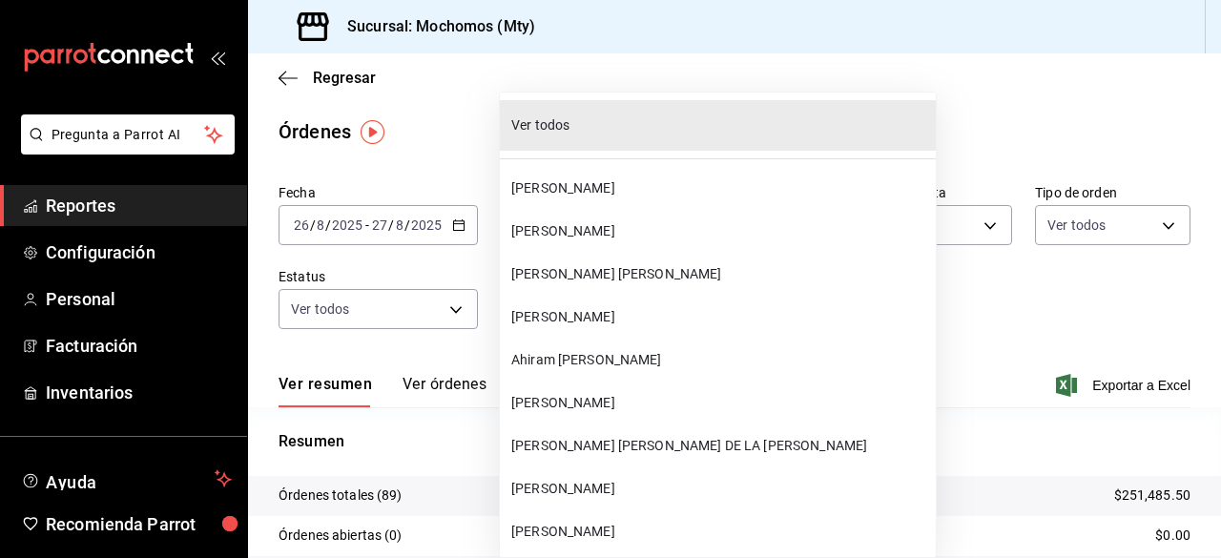
click at [530, 128] on span "Ver todos" at bounding box center [719, 125] width 417 height 20
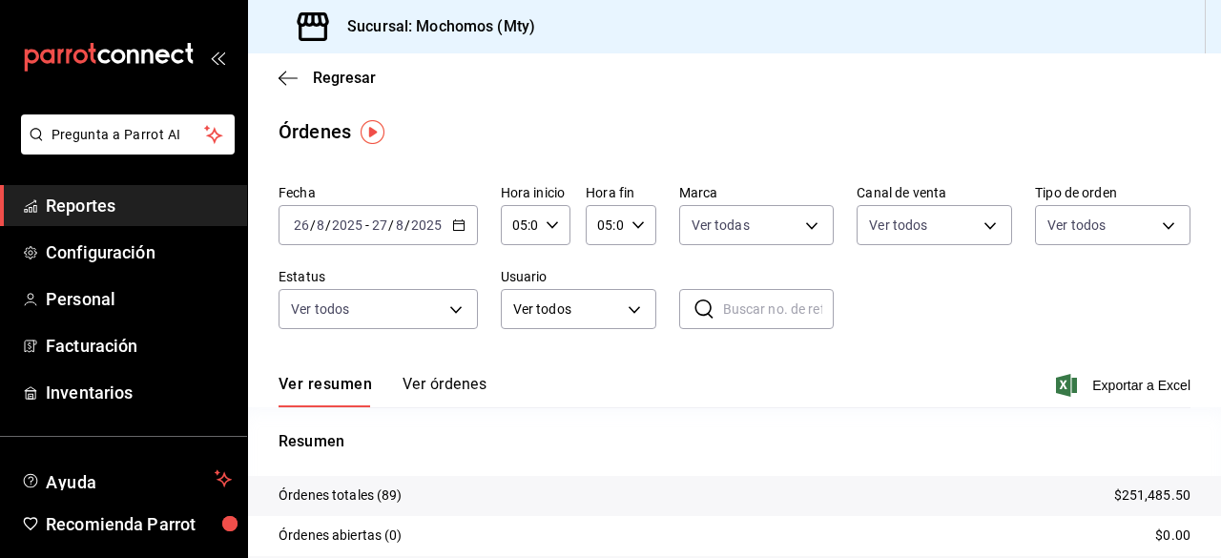
click at [918, 414] on div "Resumen Órdenes totales (89) $251,485.50 Órdenes abiertas (0) $0.00 Órdenes cer…" at bounding box center [734, 552] width 973 height 291
click at [1127, 382] on span "Exportar a Excel" at bounding box center [1125, 385] width 131 height 23
click at [135, 204] on span "Reportes" at bounding box center [139, 206] width 186 height 26
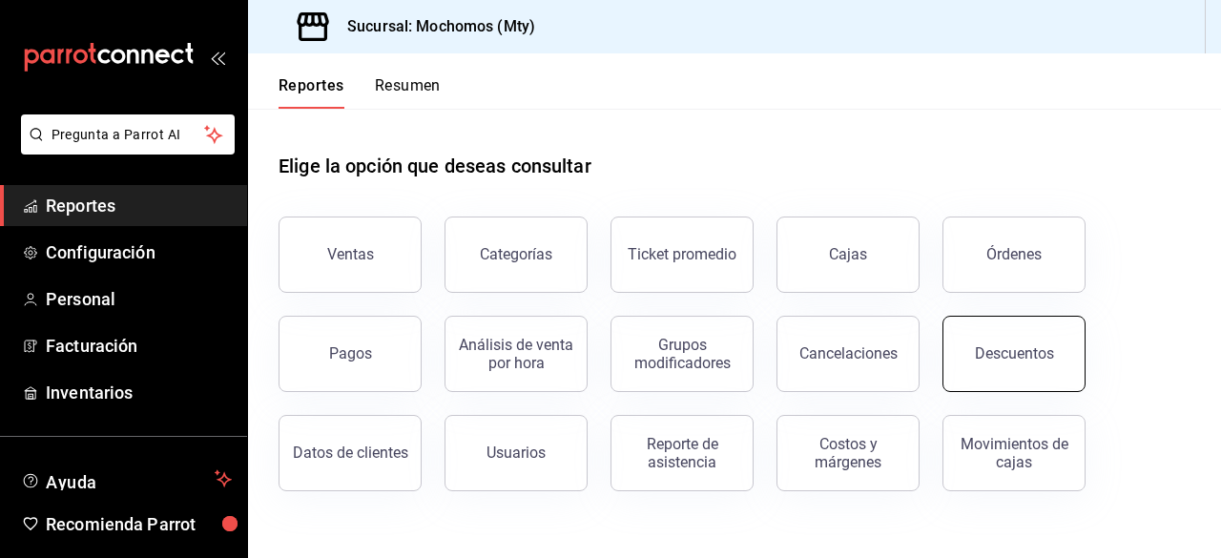
click at [998, 338] on button "Descuentos" at bounding box center [1013, 354] width 143 height 76
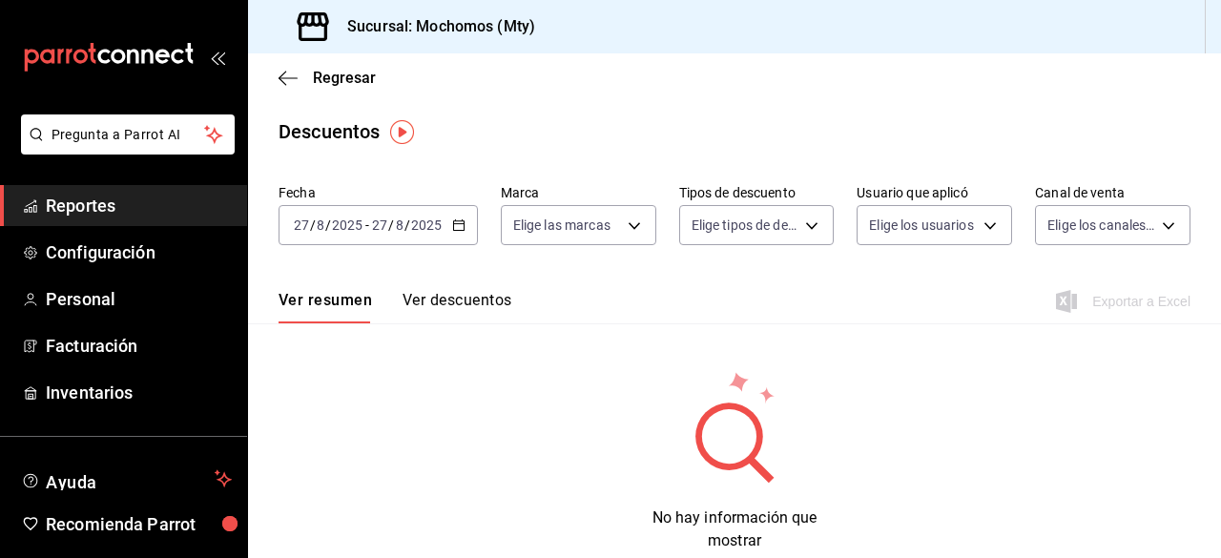
click at [452, 237] on div "[DATE] [DATE] - [DATE] [DATE]" at bounding box center [378, 225] width 199 height 40
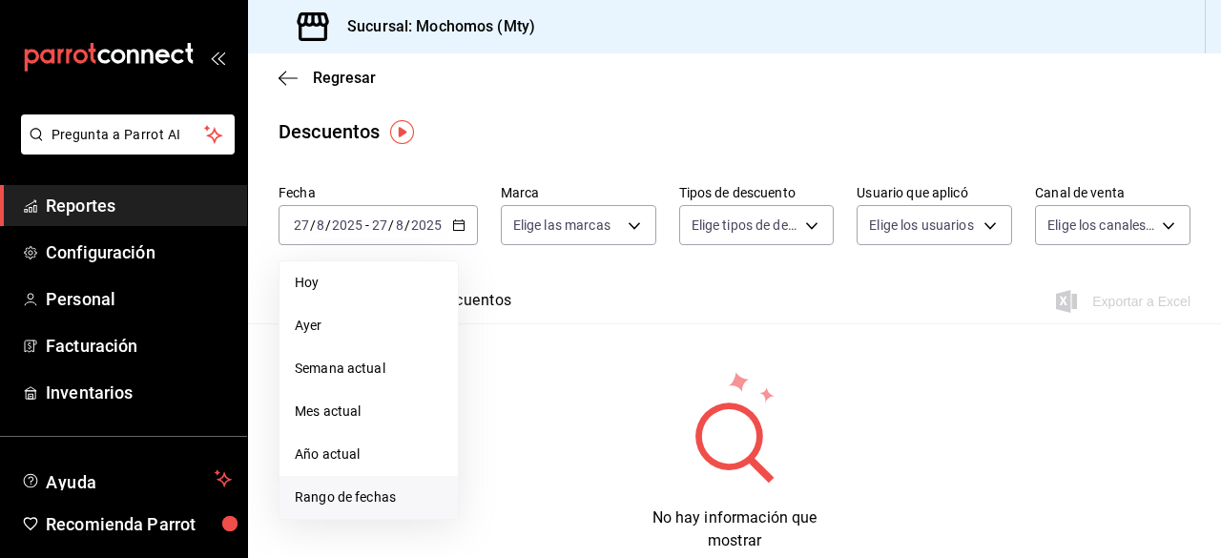
click at [364, 501] on span "Rango de fechas" at bounding box center [369, 497] width 148 height 20
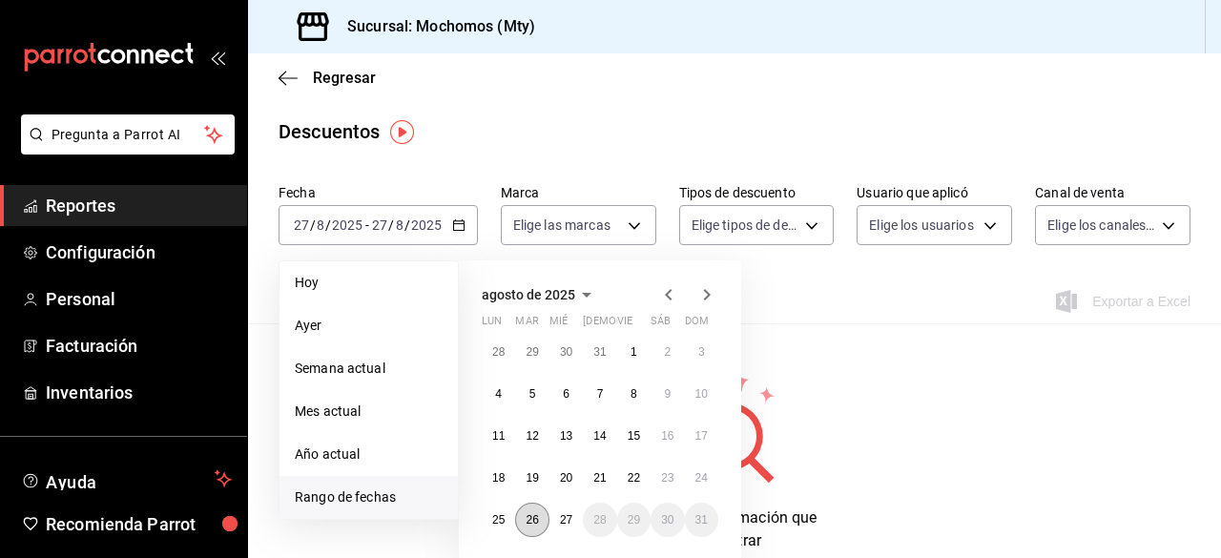
click at [543, 510] on button "26" at bounding box center [531, 520] width 33 height 34
click at [581, 526] on button "27" at bounding box center [565, 520] width 33 height 34
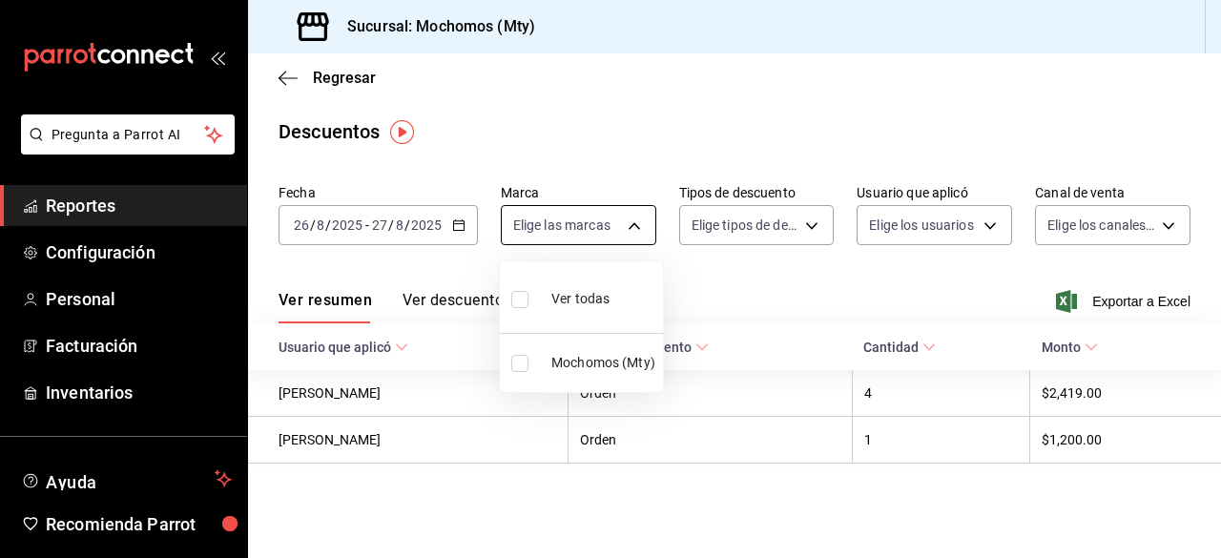
click at [637, 234] on body "Pregunta a Parrot AI Reportes Configuración Personal Facturación Inventarios Ay…" at bounding box center [610, 279] width 1221 height 558
click at [528, 301] on label at bounding box center [523, 299] width 25 height 28
click at [528, 301] on input "checkbox" at bounding box center [519, 299] width 17 height 17
checkbox input "false"
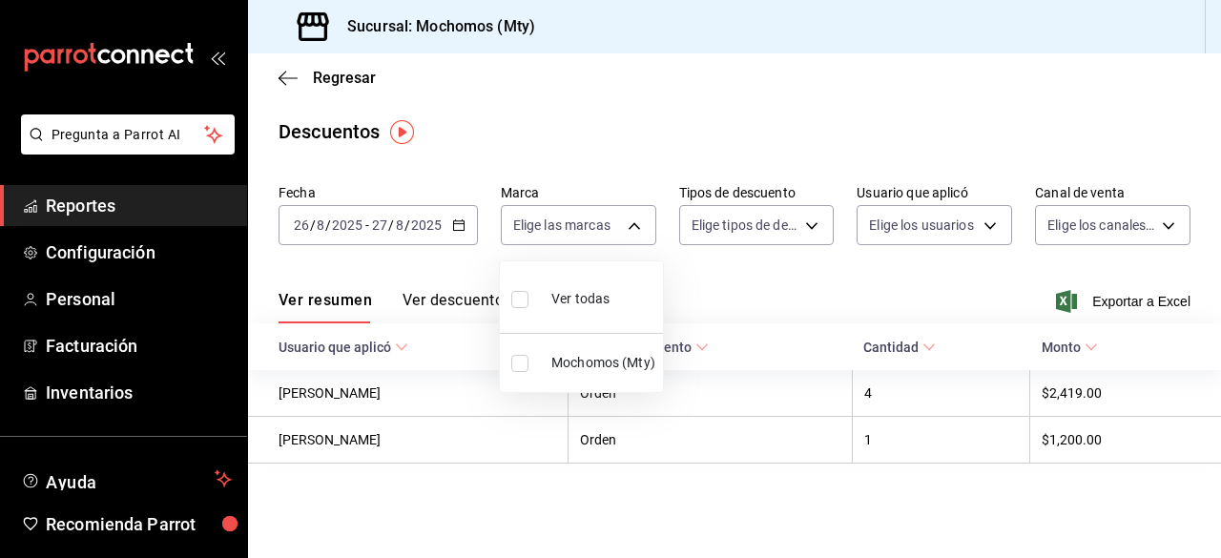
click at [809, 226] on div at bounding box center [610, 279] width 1221 height 558
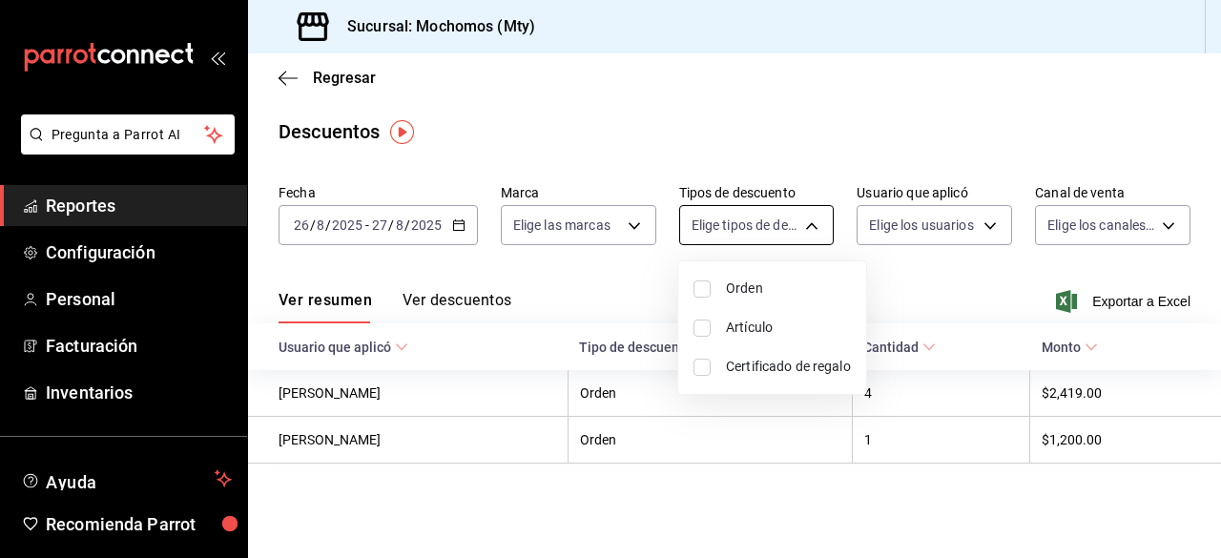
click at [813, 227] on body "Pregunta a Parrot AI Reportes Configuración Personal Facturación Inventarios Ay…" at bounding box center [610, 279] width 1221 height 558
click at [699, 288] on input "checkbox" at bounding box center [701, 288] width 17 height 17
checkbox input "true"
type input "ORDER"
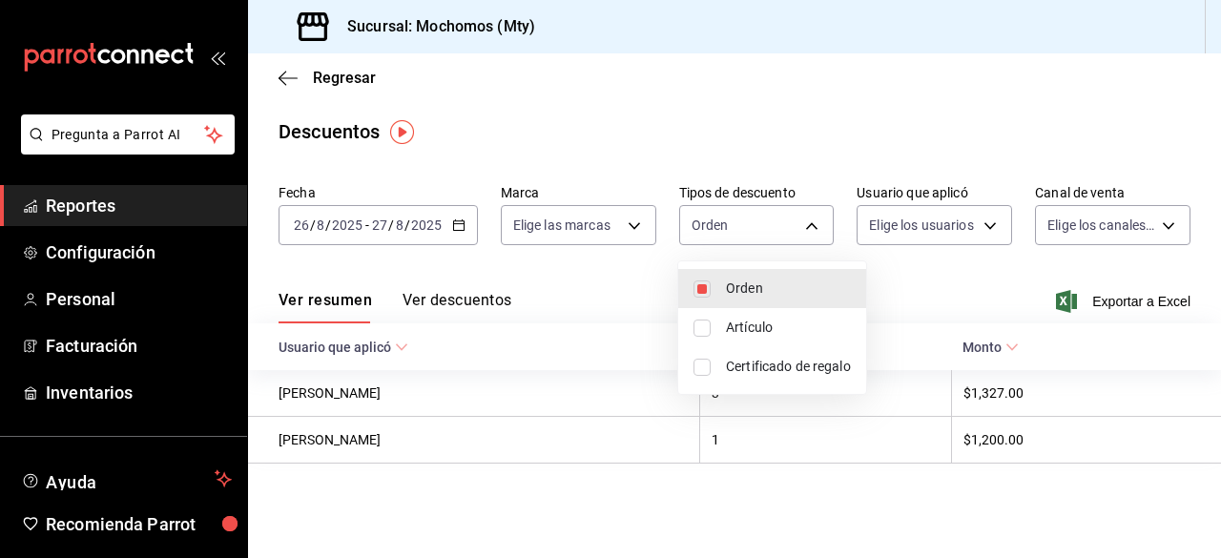
click at [699, 330] on input "checkbox" at bounding box center [701, 328] width 17 height 17
checkbox input "true"
type input "ORDER,ORDER_ITEM"
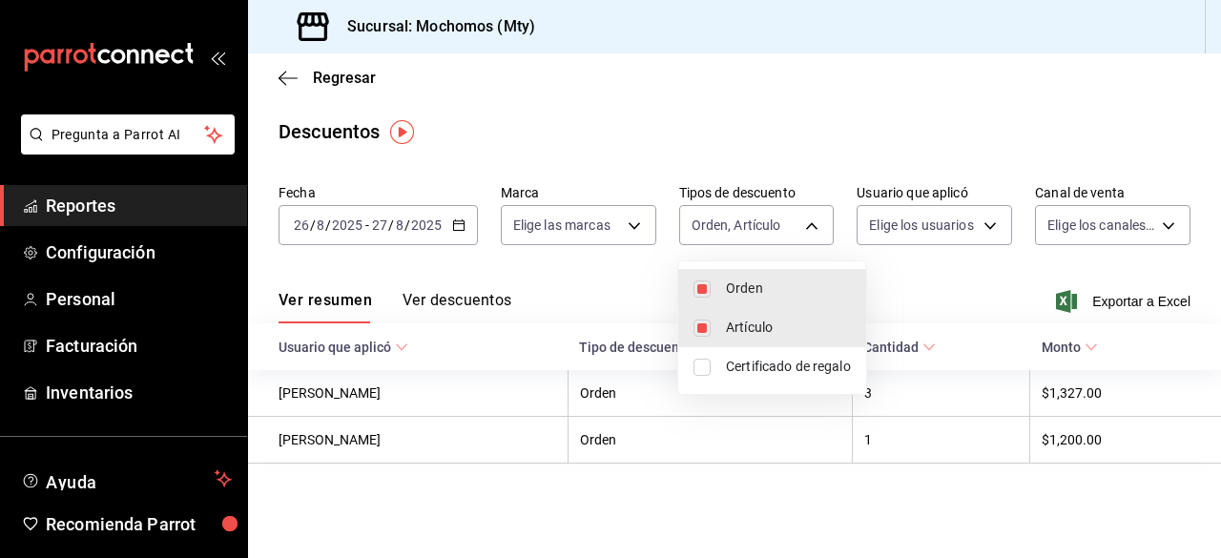
click at [702, 372] on input "checkbox" at bounding box center [701, 367] width 17 height 17
checkbox input "true"
type input "ORDER,ORDER_ITEM,CARD_REWARD"
click at [992, 218] on div at bounding box center [610, 279] width 1221 height 558
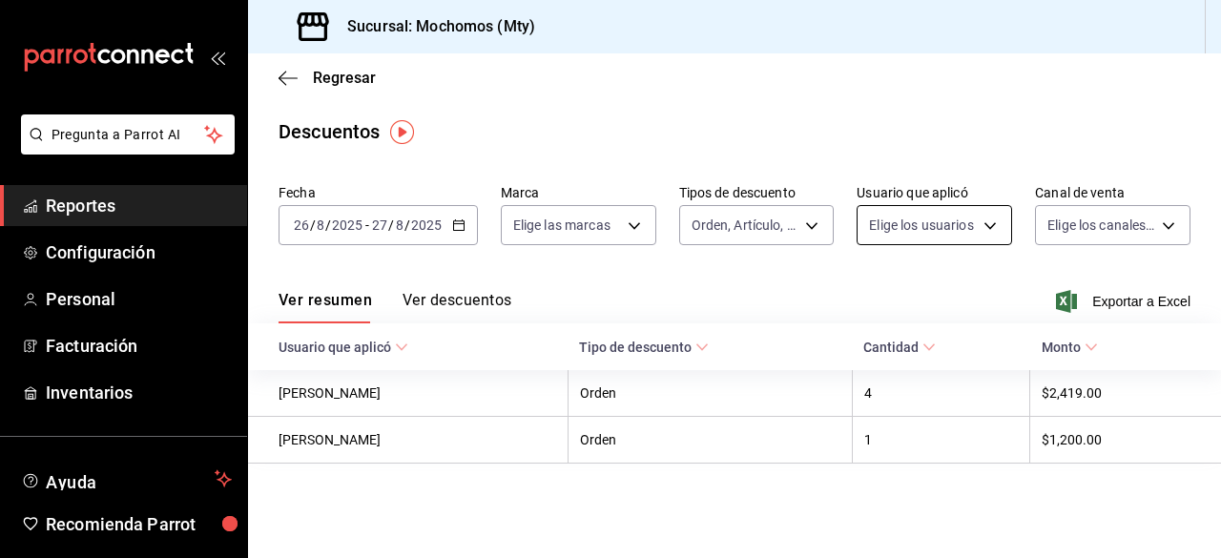
click at [992, 222] on body "Pregunta a Parrot AI Reportes Configuración Personal Facturación Inventarios Ay…" at bounding box center [610, 279] width 1221 height 558
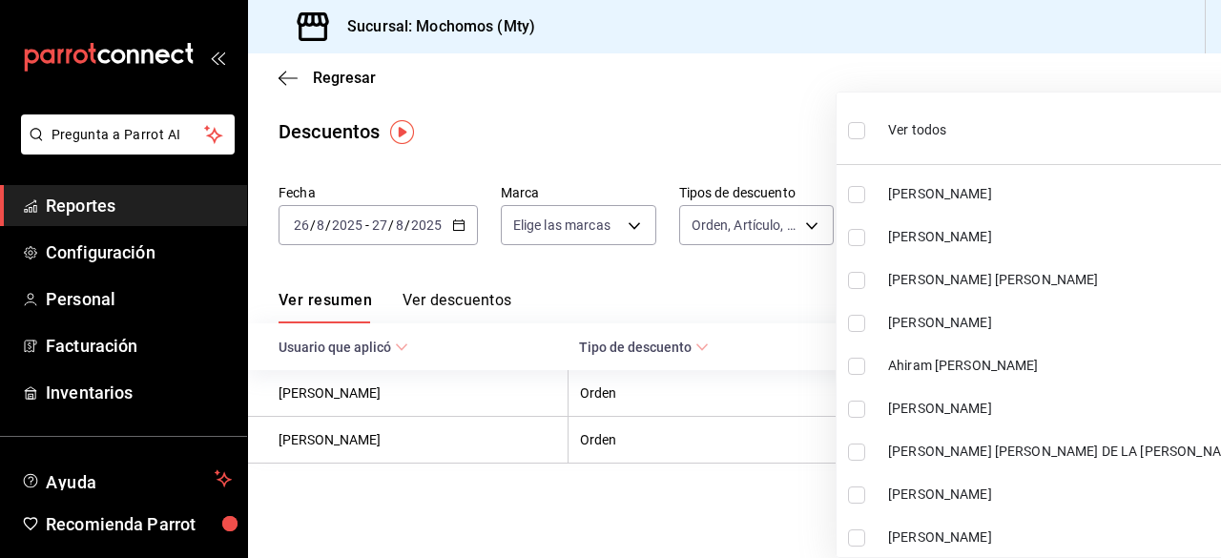
click at [859, 131] on input "checkbox" at bounding box center [856, 130] width 17 height 17
checkbox input "true"
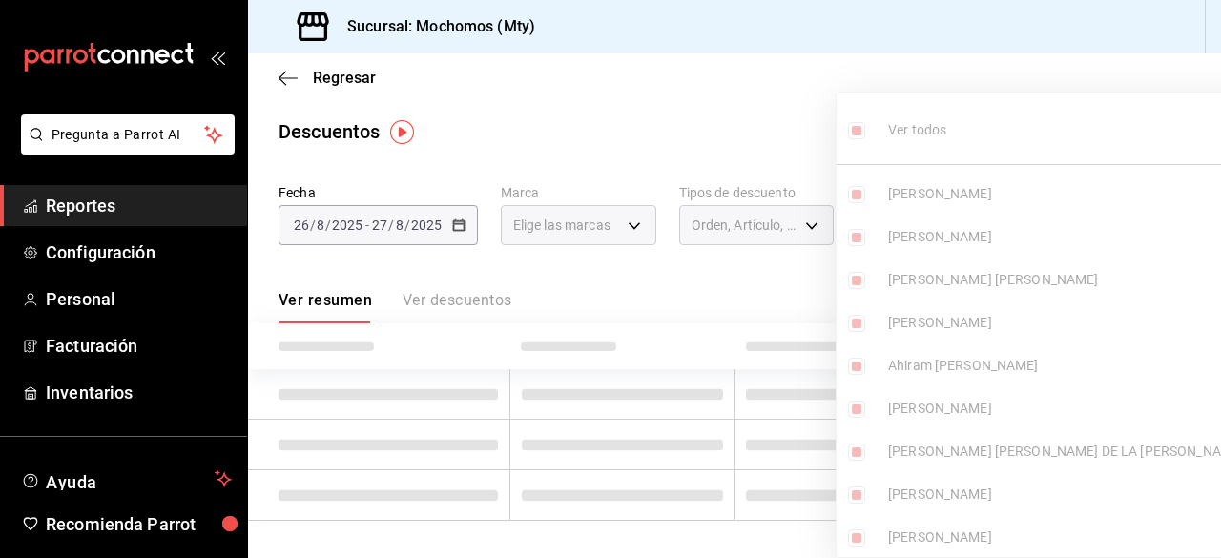
type input "9f5a5106-eeb2-47da-b44e-551309543a17,23136a0f-a3d9-436b-b8a0-344bc584e04c,c58c8…"
checkbox input "true"
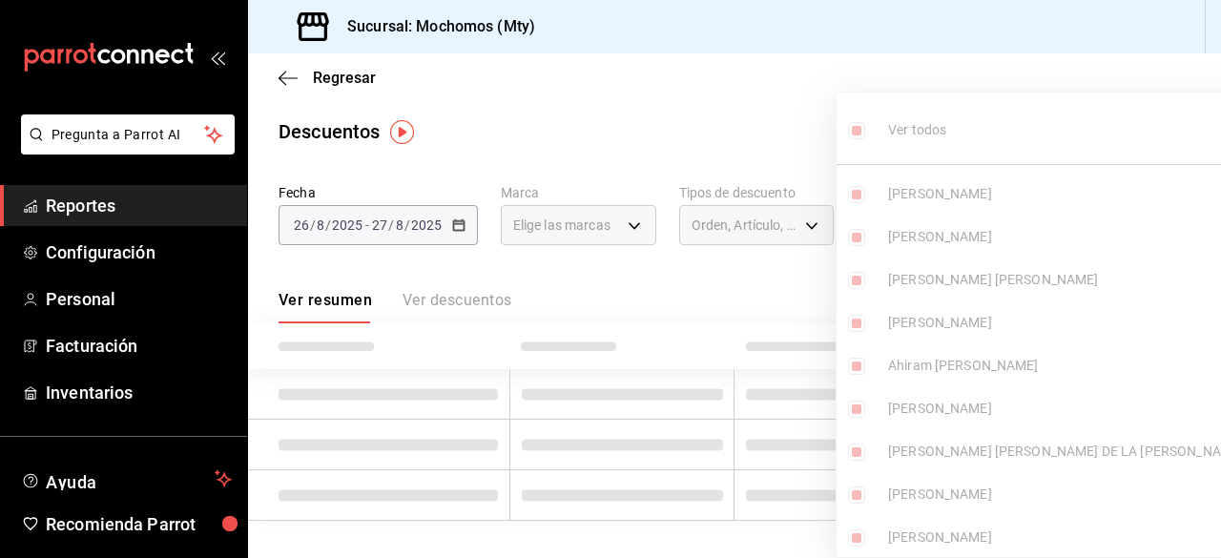
checkbox input "true"
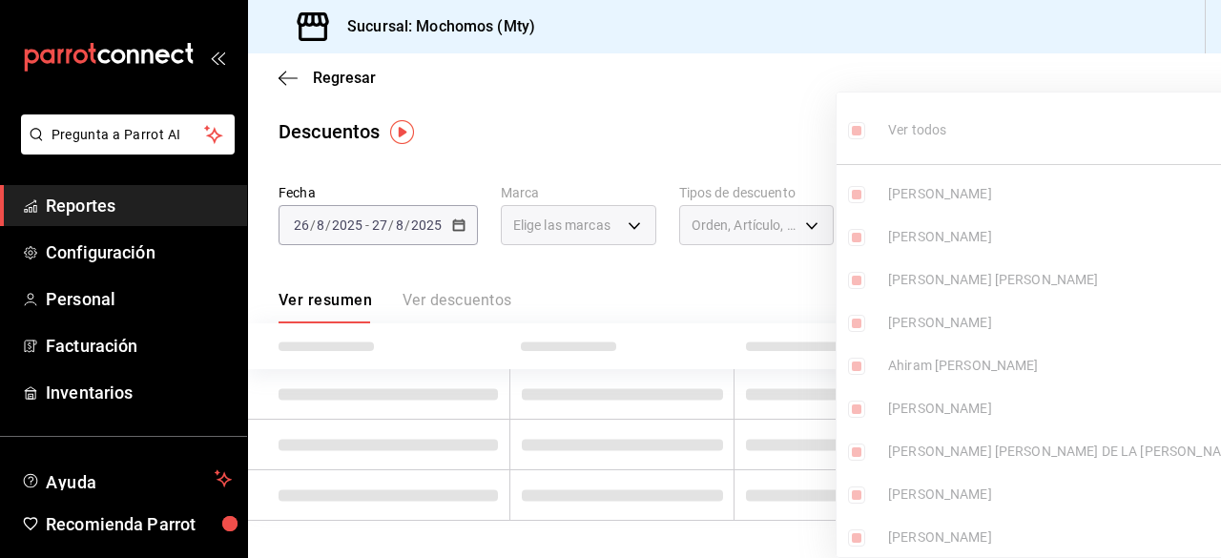
checkbox input "true"
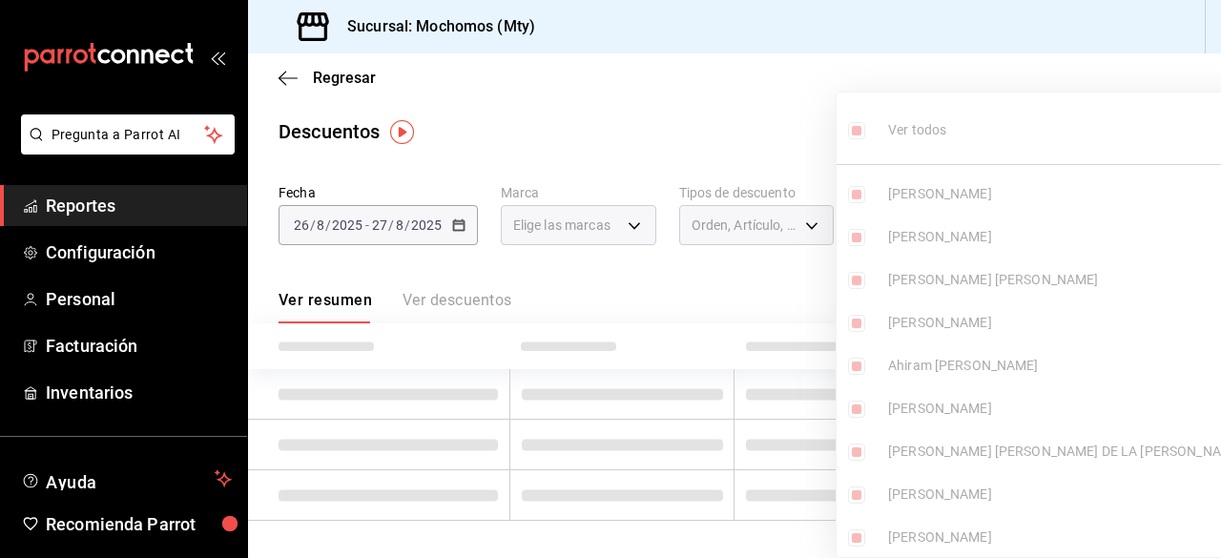
checkbox input "true"
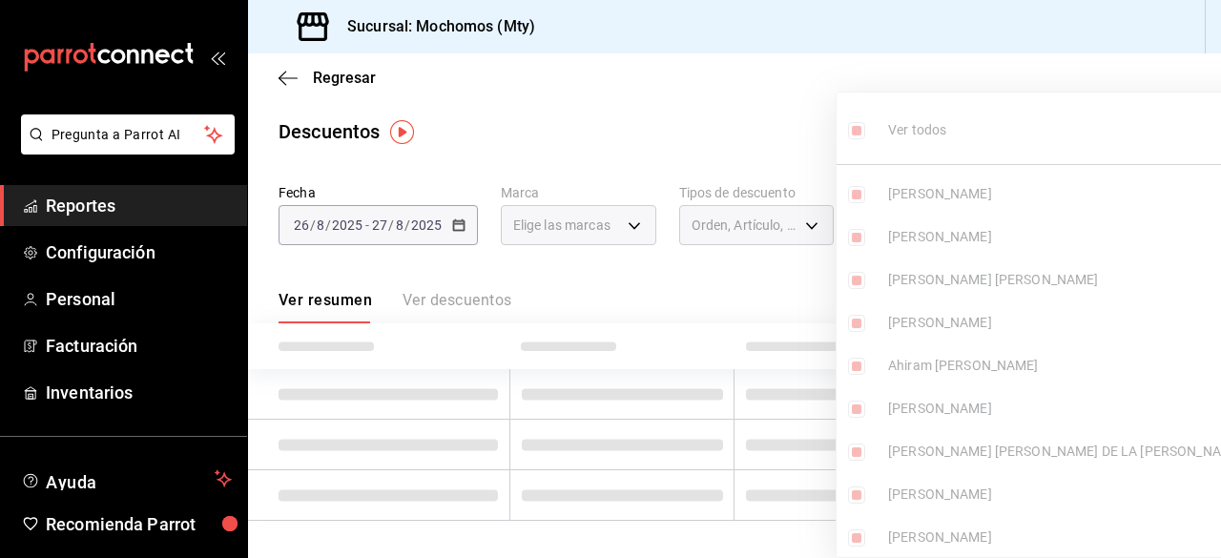
checkbox input "true"
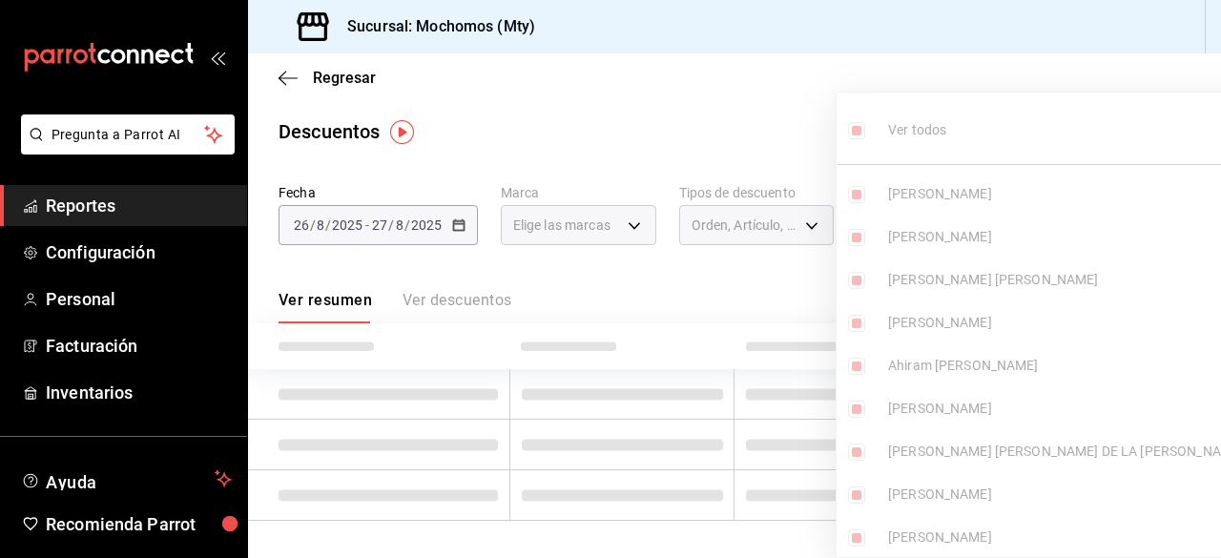
checkbox input "true"
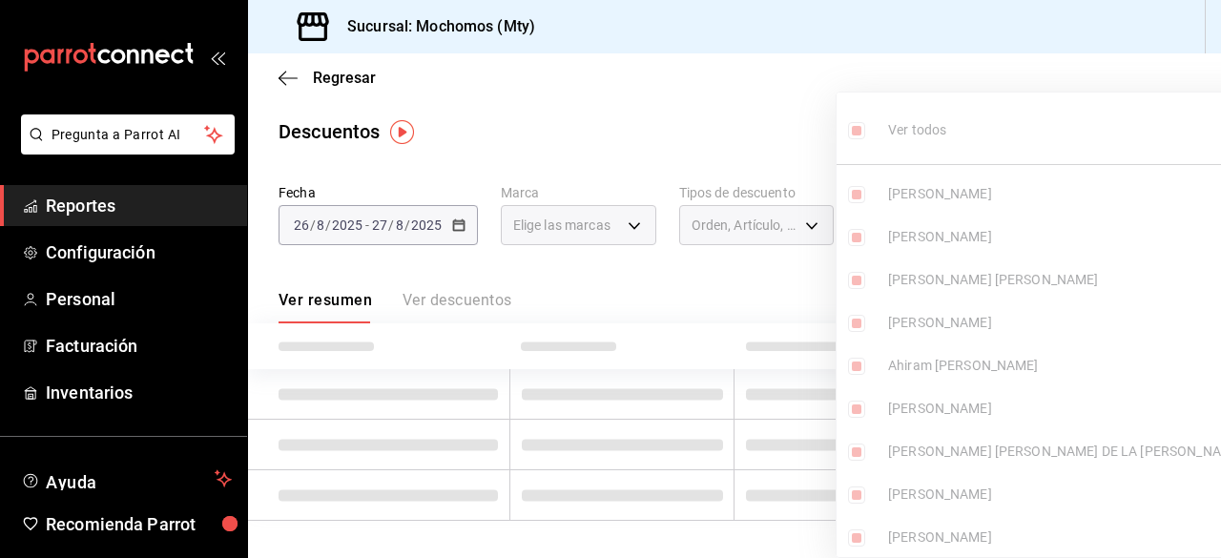
checkbox input "true"
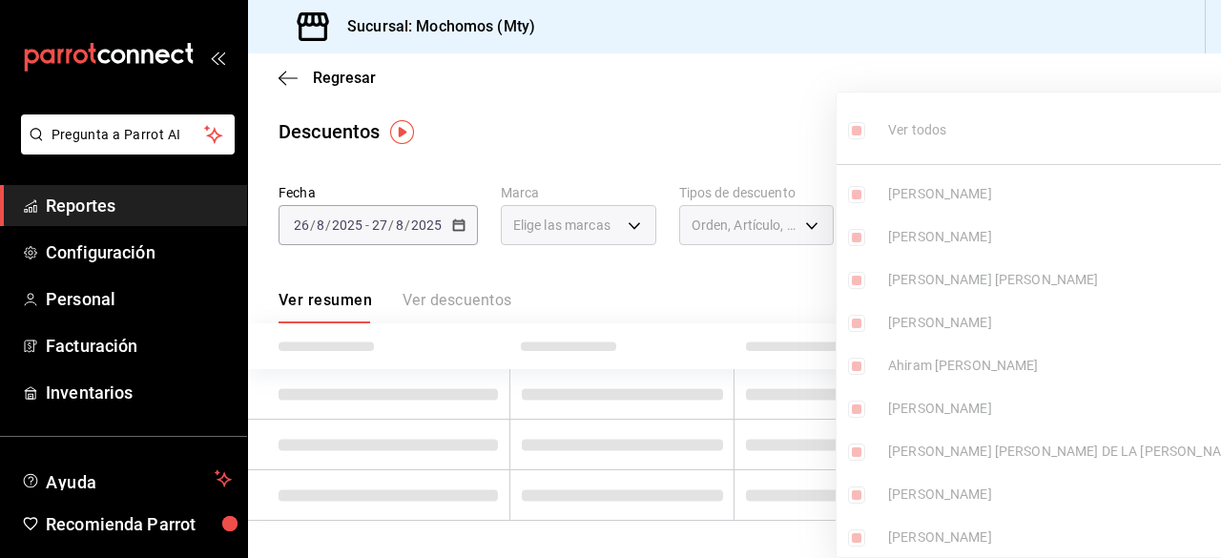
checkbox input "true"
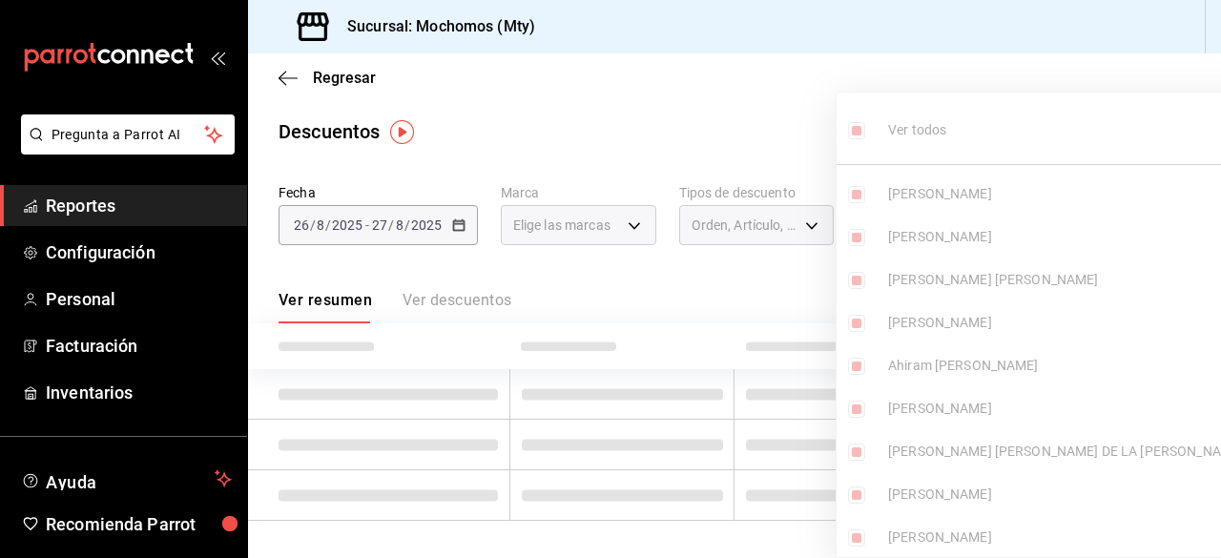
checkbox input "true"
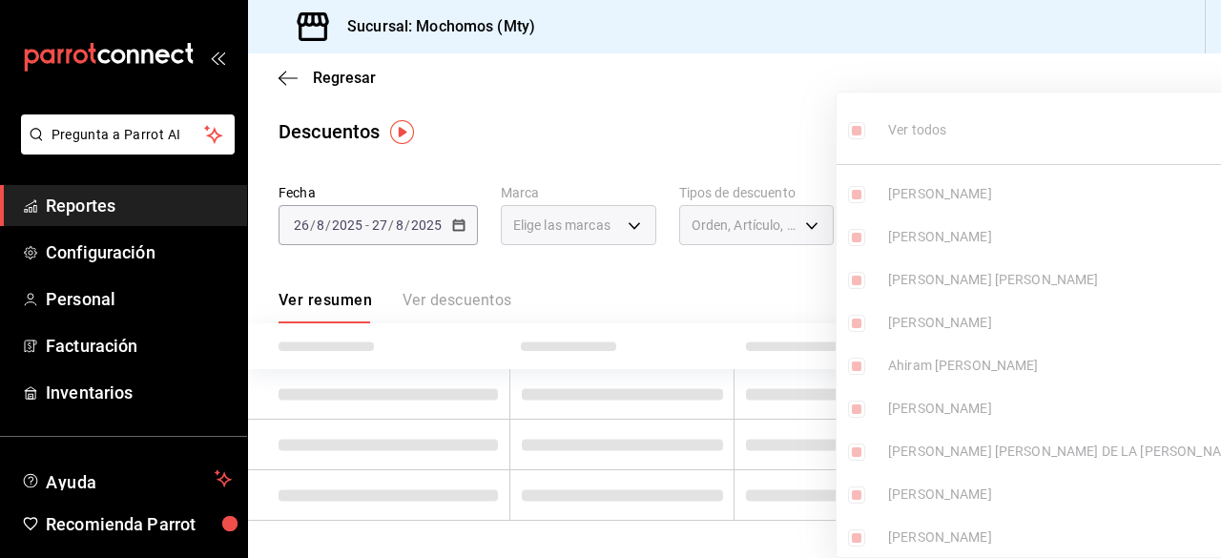
checkbox input "true"
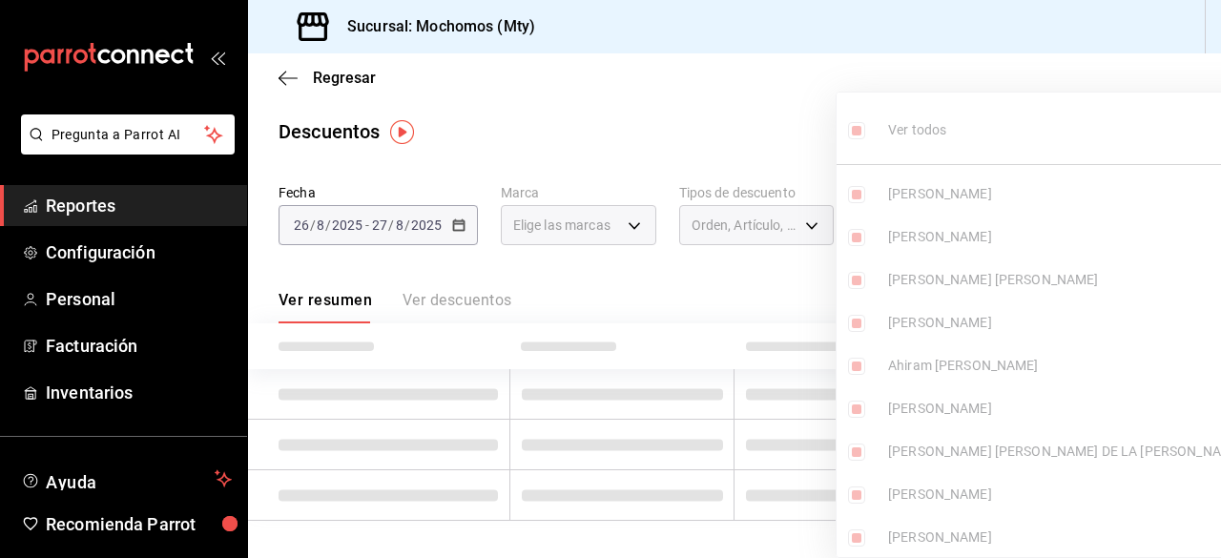
checkbox input "true"
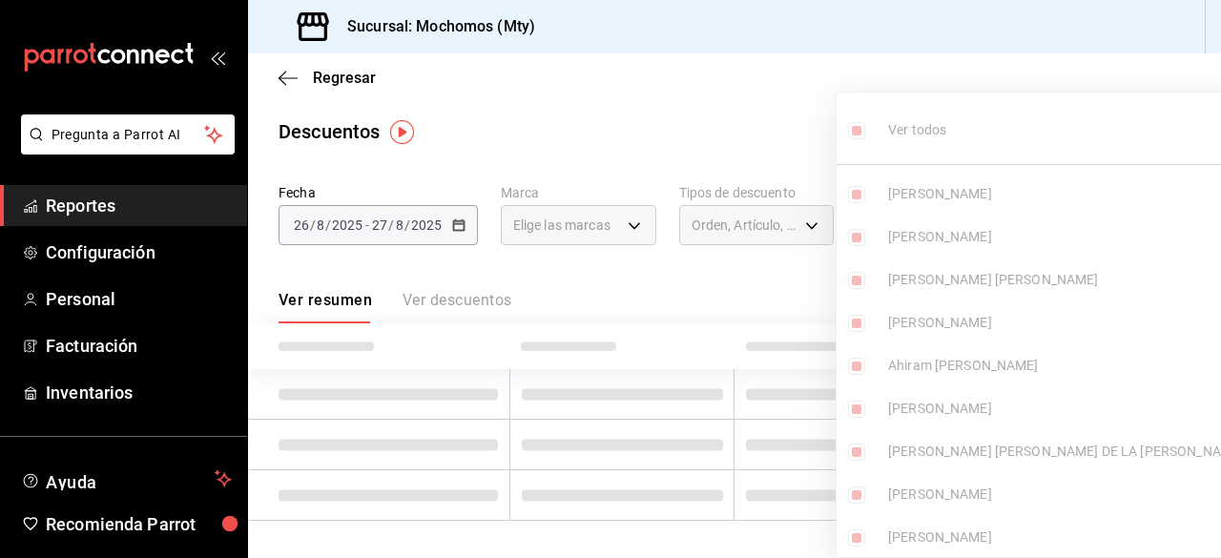
checkbox input "true"
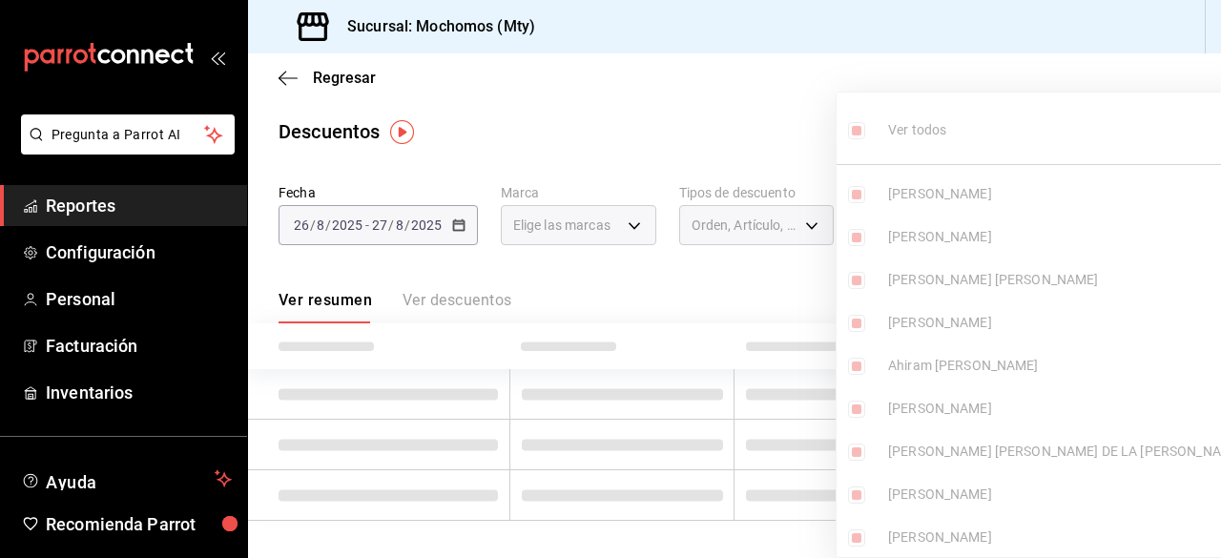
checkbox input "true"
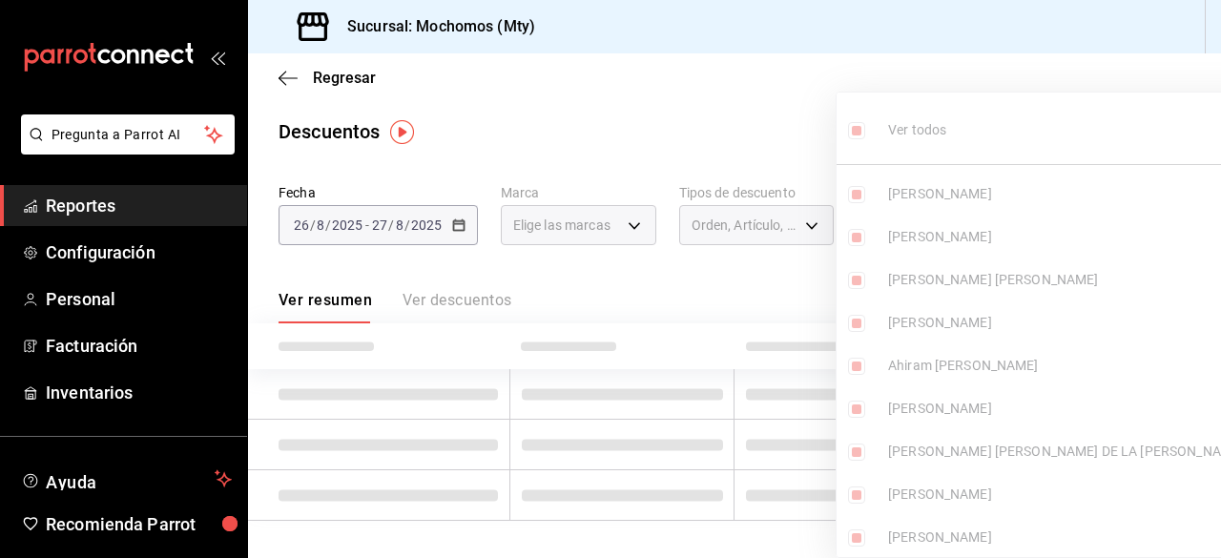
checkbox input "true"
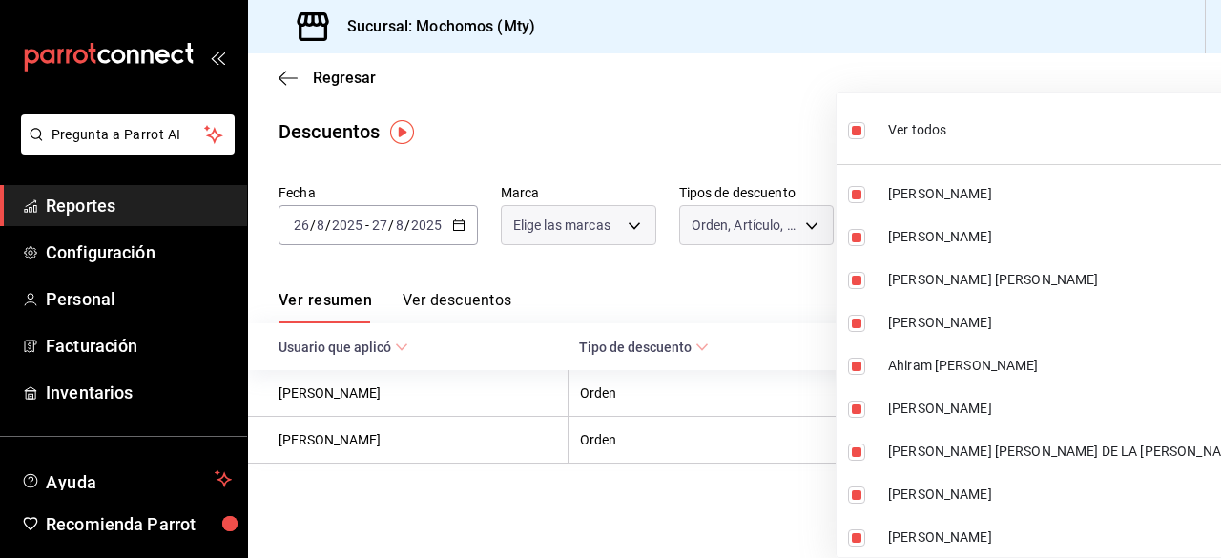
click at [767, 114] on div at bounding box center [610, 279] width 1221 height 558
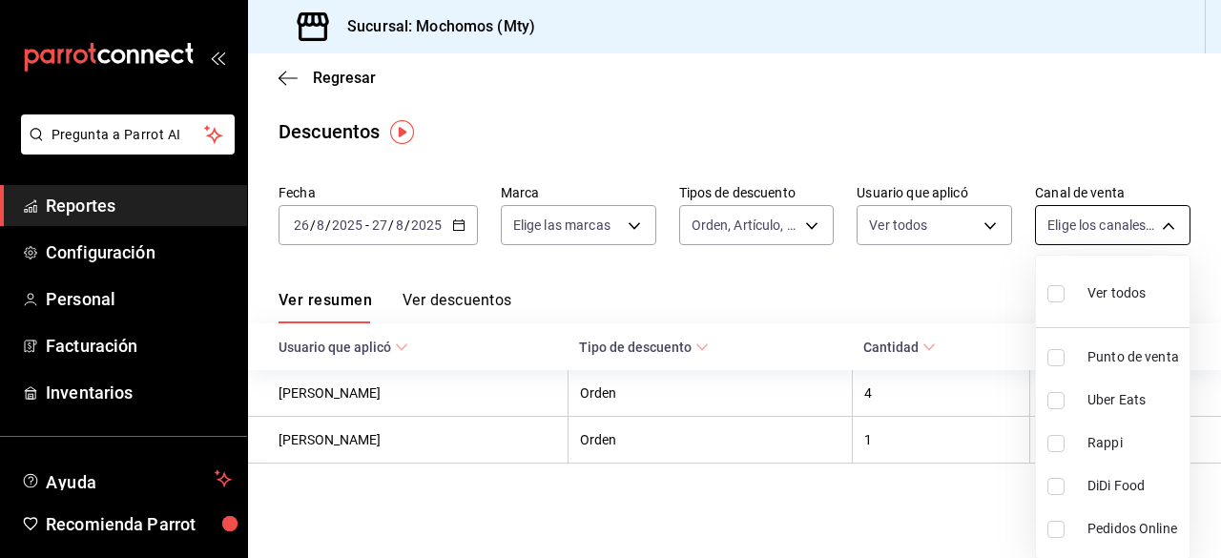
click at [1171, 225] on body "Pregunta a Parrot AI Reportes Configuración Personal Facturación Inventarios Ay…" at bounding box center [610, 279] width 1221 height 558
click at [1048, 298] on input "checkbox" at bounding box center [1055, 293] width 17 height 17
click at [985, 125] on div at bounding box center [610, 279] width 1221 height 558
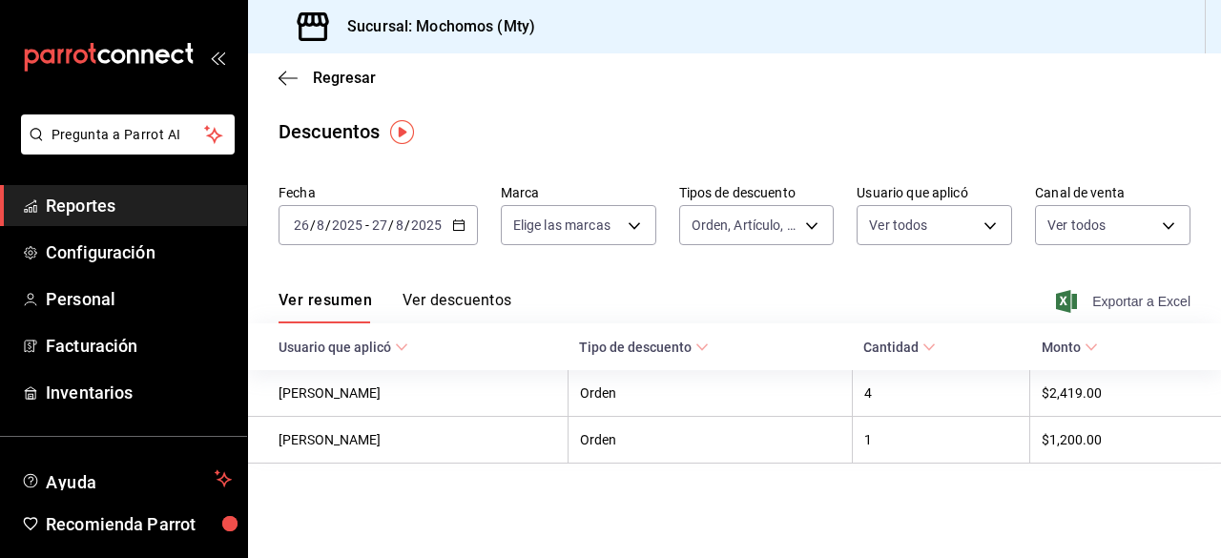
click at [1129, 301] on span "Exportar a Excel" at bounding box center [1125, 301] width 131 height 23
